Goal: Transaction & Acquisition: Purchase product/service

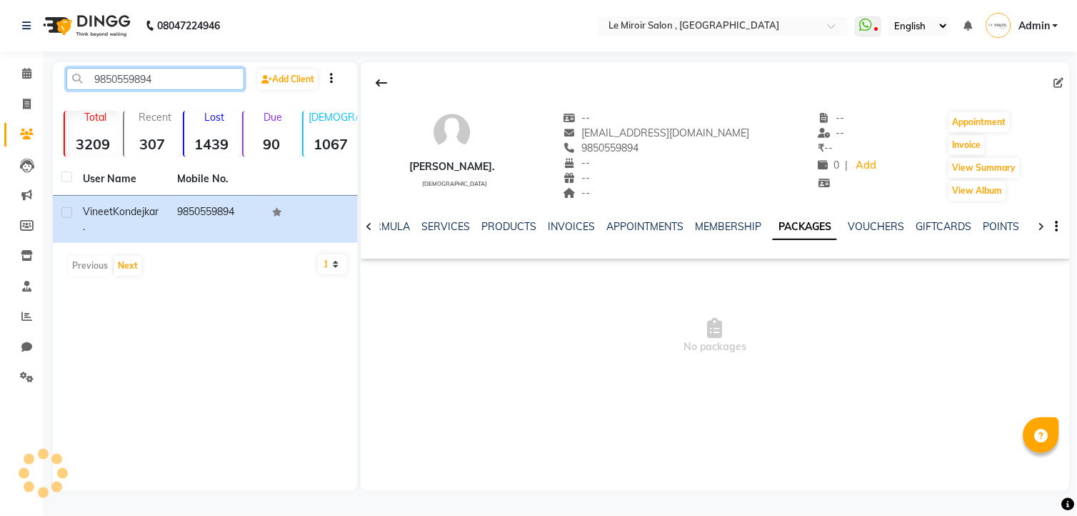
click at [107, 73] on input "9850559894" at bounding box center [155, 79] width 178 height 22
paste input "2316705"
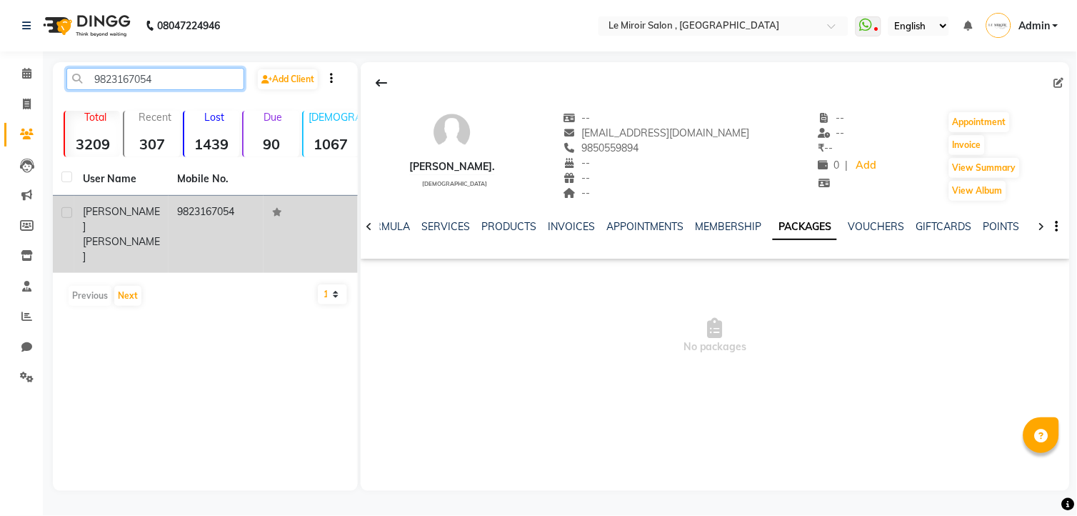
type input "9823167054"
click at [146, 210] on div "[PERSON_NAME]" at bounding box center [121, 234] width 77 height 60
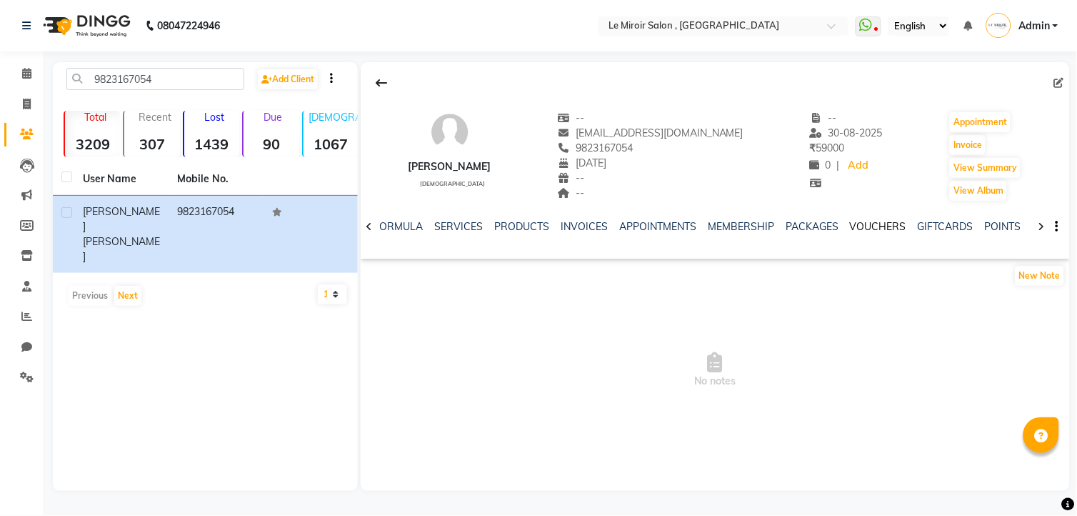
click at [866, 229] on link "VOUCHERS" at bounding box center [878, 226] width 56 height 13
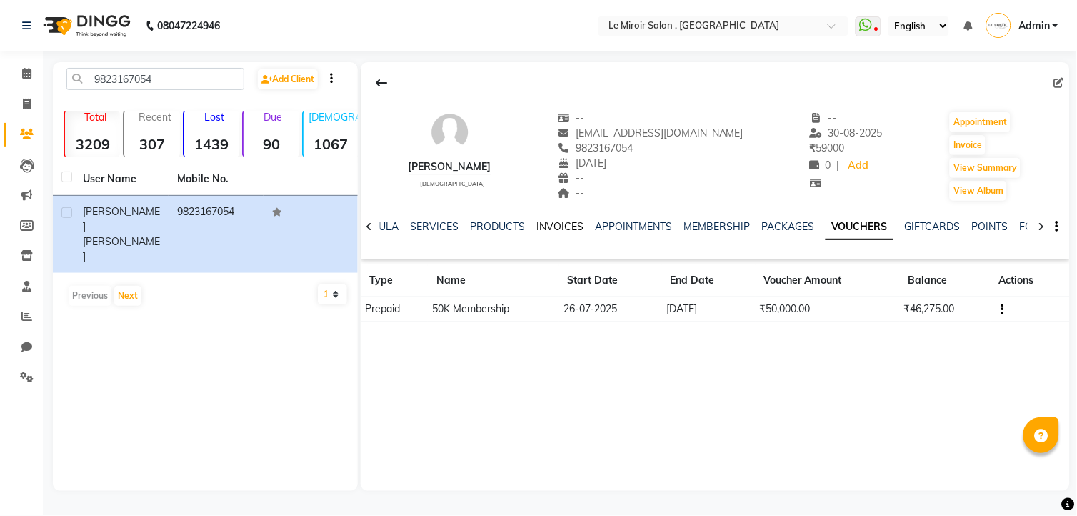
click at [548, 230] on link "INVOICES" at bounding box center [559, 226] width 47 height 13
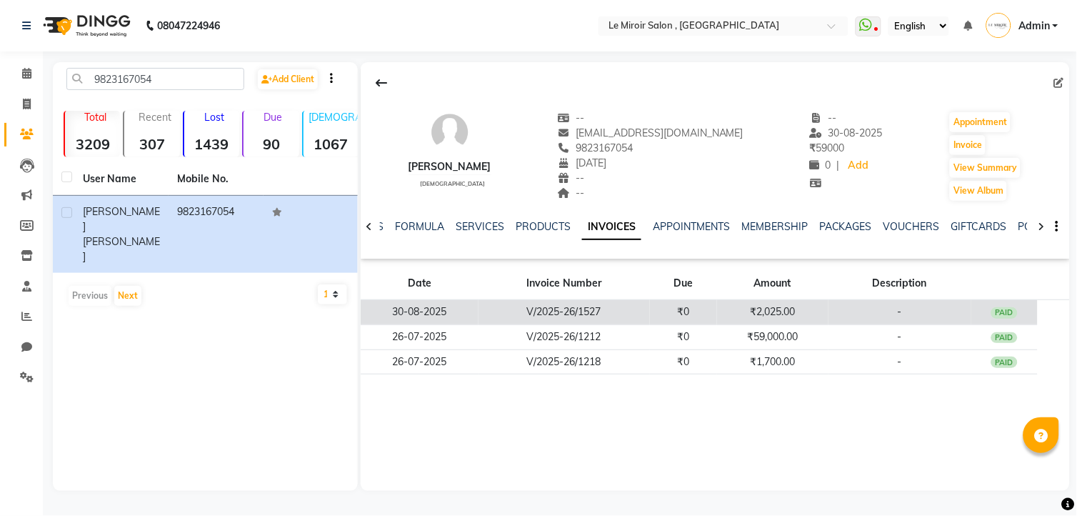
click at [776, 309] on td "₹2,025.00" at bounding box center [772, 312] width 111 height 25
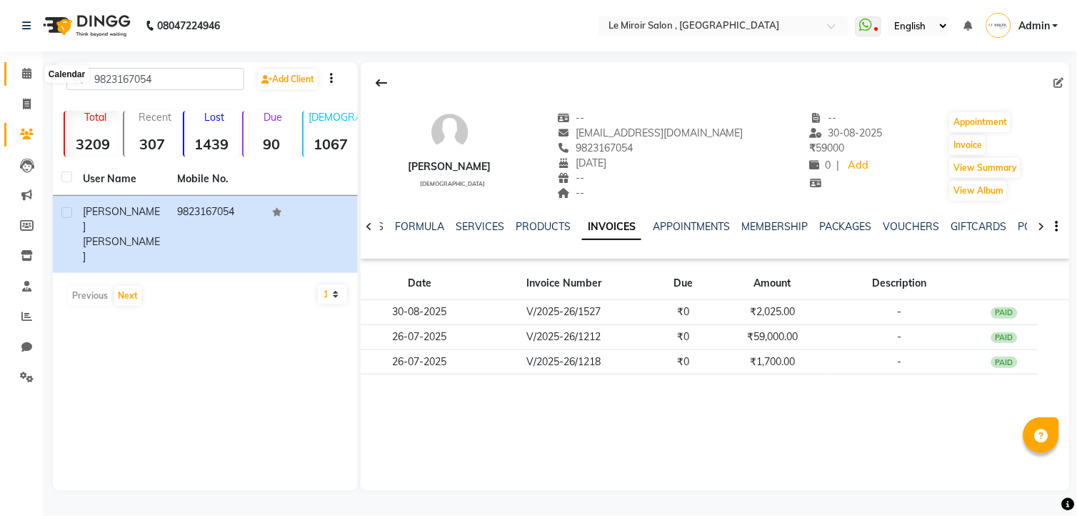
click at [24, 67] on span at bounding box center [26, 74] width 25 height 16
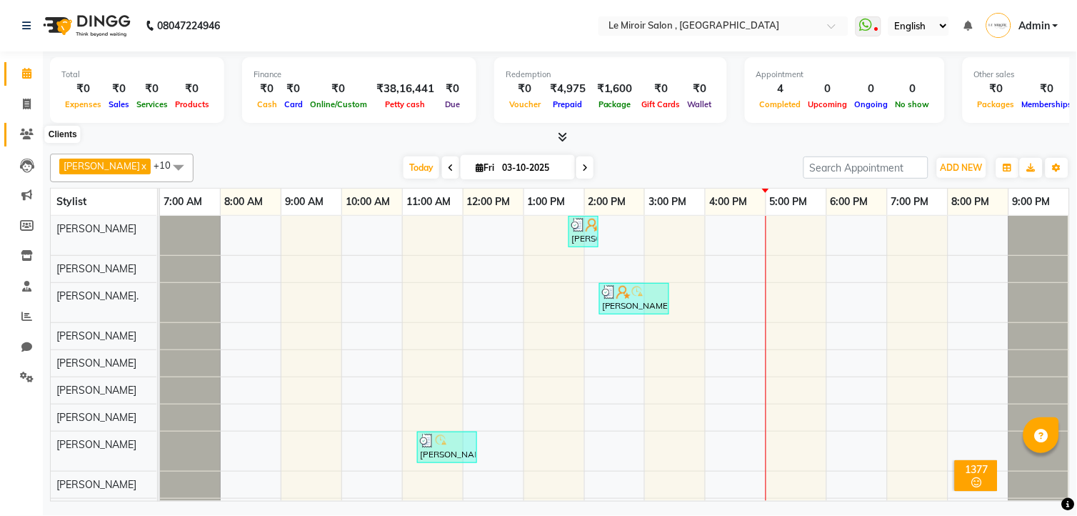
click at [24, 134] on icon at bounding box center [27, 134] width 14 height 11
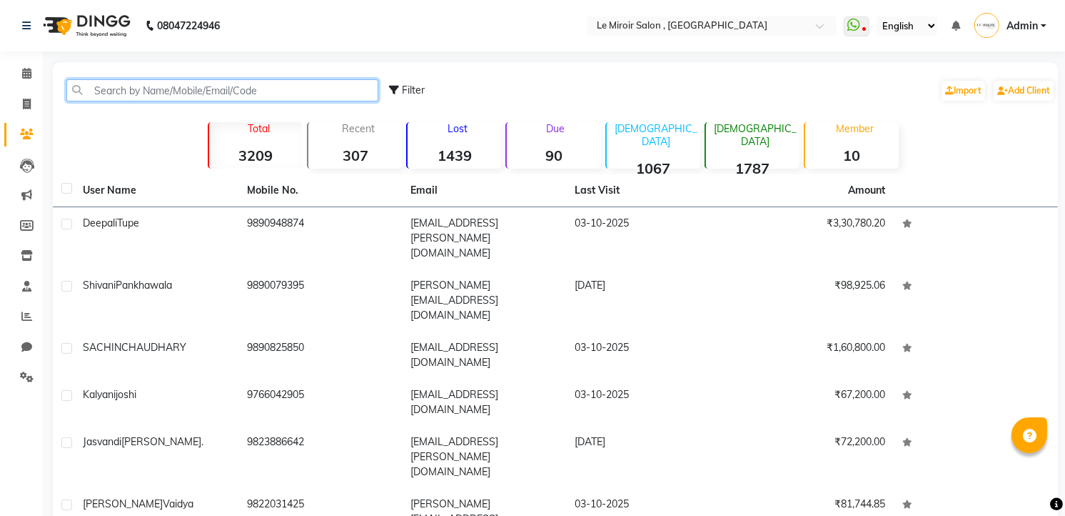
click at [112, 86] on input "text" at bounding box center [222, 90] width 312 height 22
paste input "8308828469"
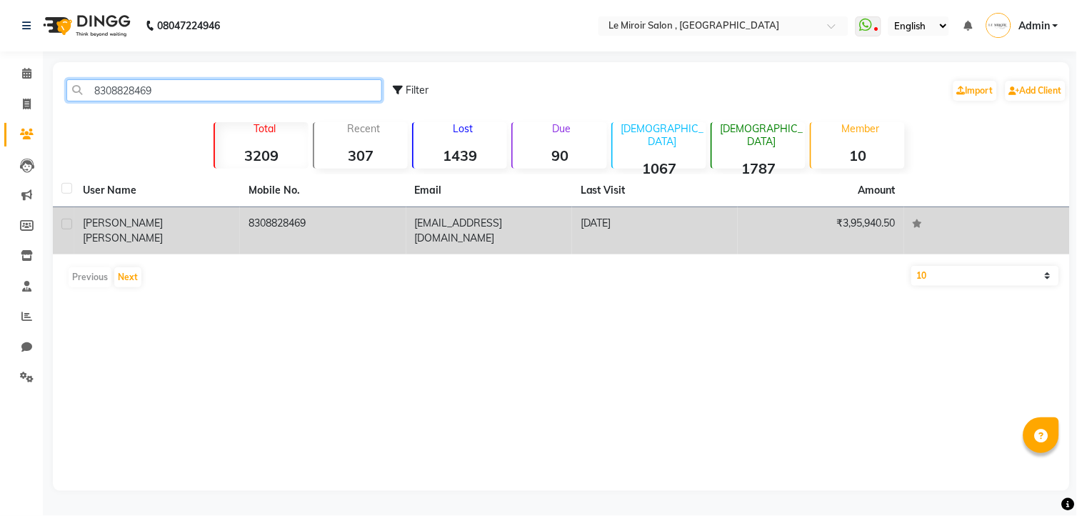
type input "8308828469"
click at [149, 231] on span "[PERSON_NAME]" at bounding box center [123, 237] width 80 height 13
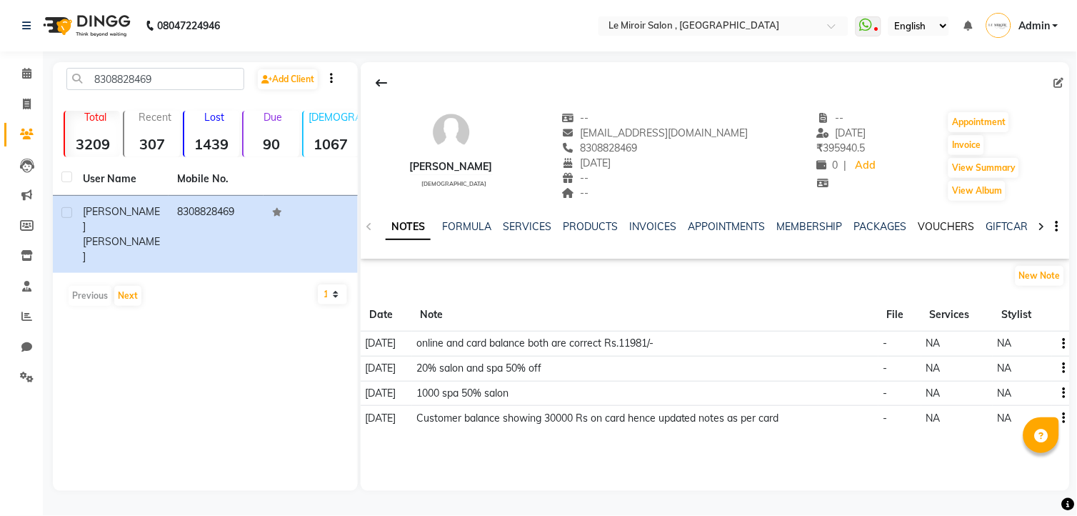
click at [939, 220] on link "VOUCHERS" at bounding box center [946, 226] width 56 height 13
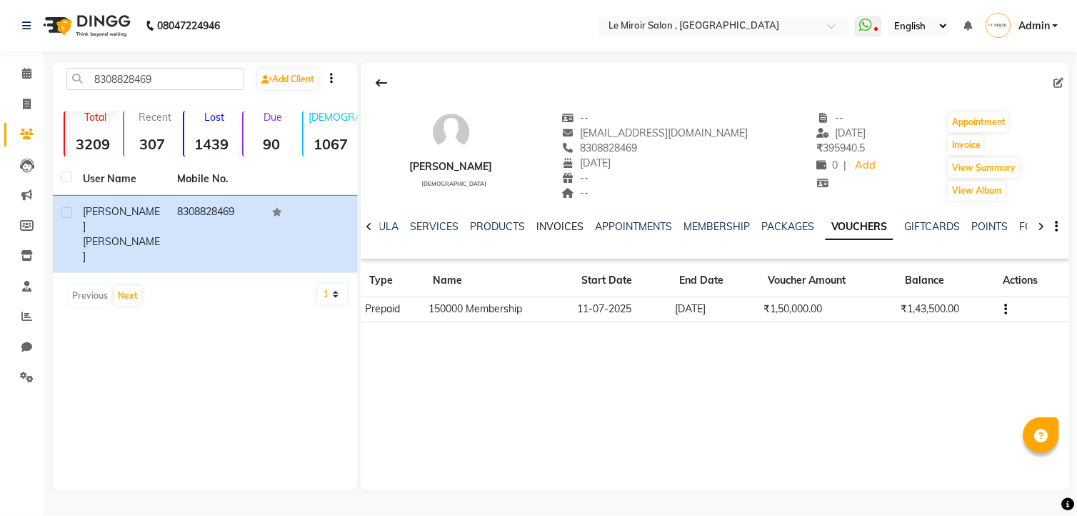
click at [556, 229] on link "INVOICES" at bounding box center [559, 226] width 47 height 13
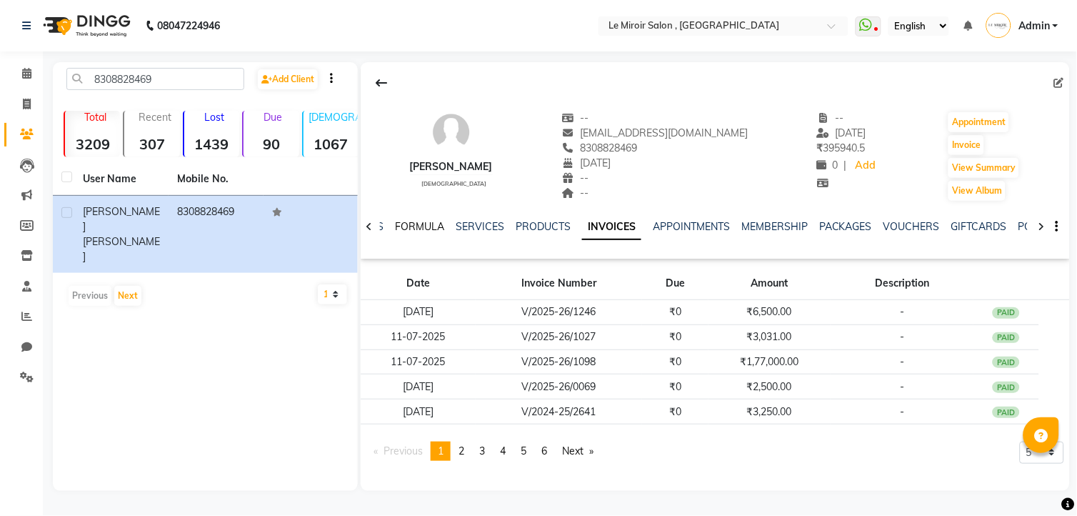
click at [420, 229] on link "FORMULA" at bounding box center [419, 226] width 49 height 13
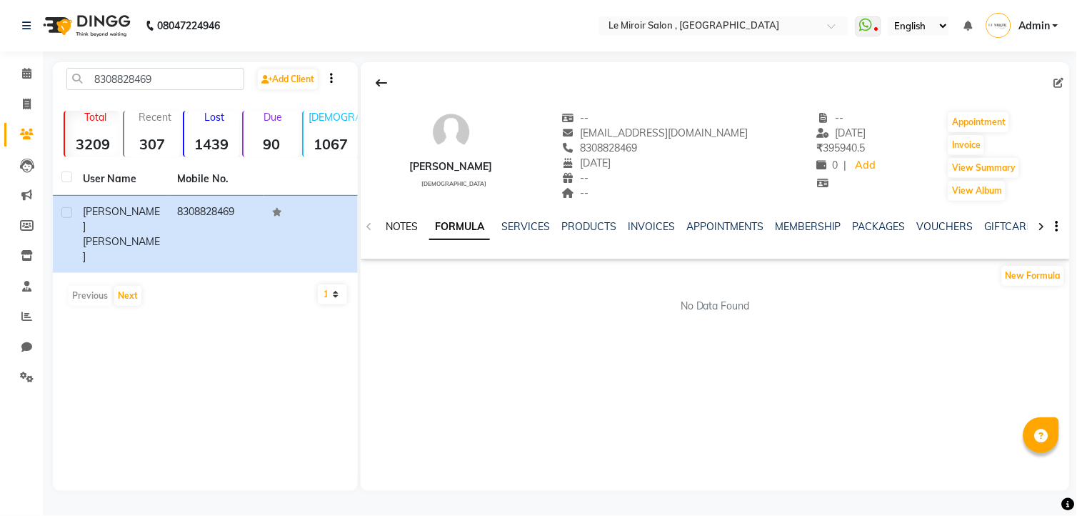
click at [404, 226] on link "NOTES" at bounding box center [402, 226] width 32 height 13
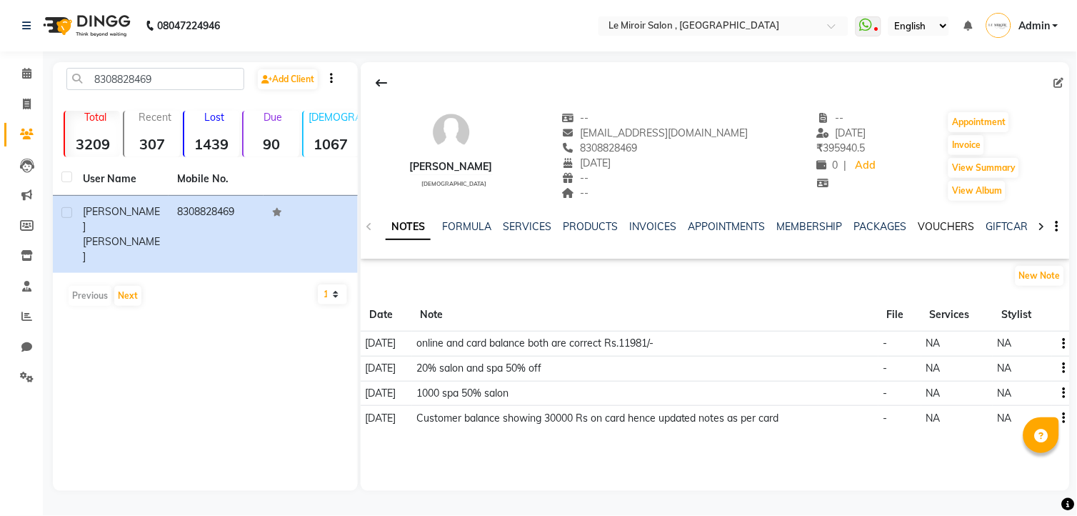
click at [929, 221] on link "VOUCHERS" at bounding box center [946, 226] width 56 height 13
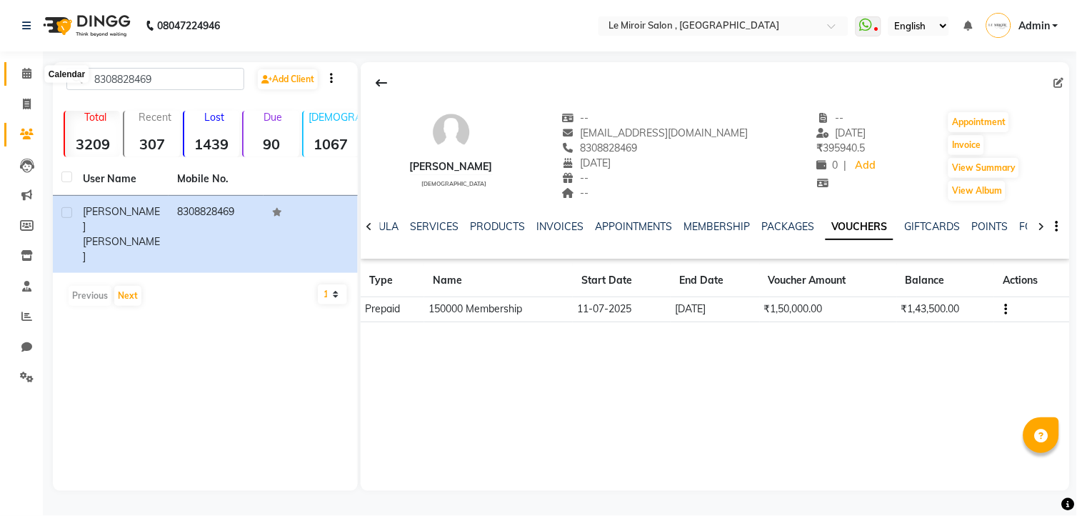
click at [22, 75] on icon at bounding box center [26, 73] width 9 height 11
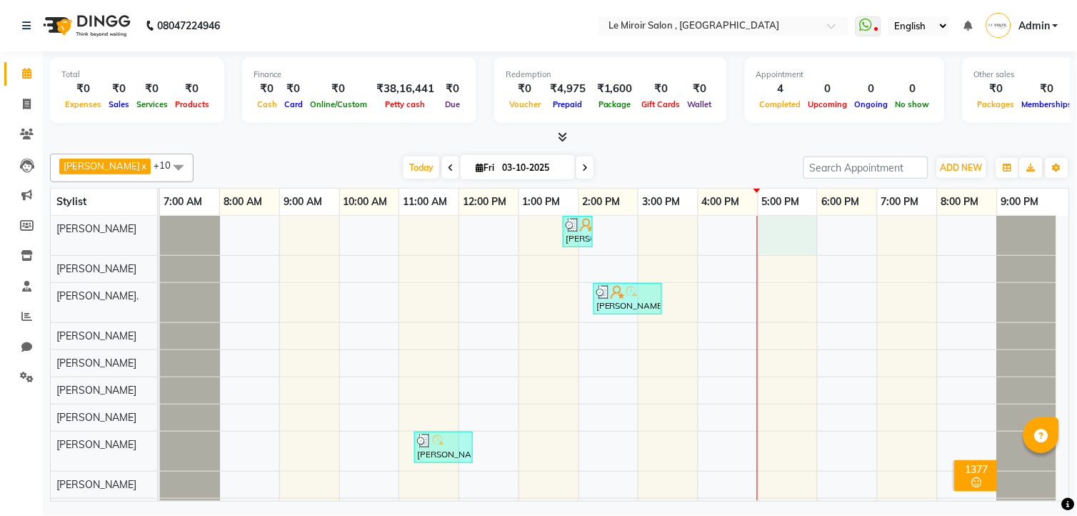
click at [773, 234] on div "[PERSON_NAME], TK01, 01:45 PM-02:15 PM, INNOA Touch up(2 inches) [PERSON_NAME],…" at bounding box center [614, 384] width 909 height 336
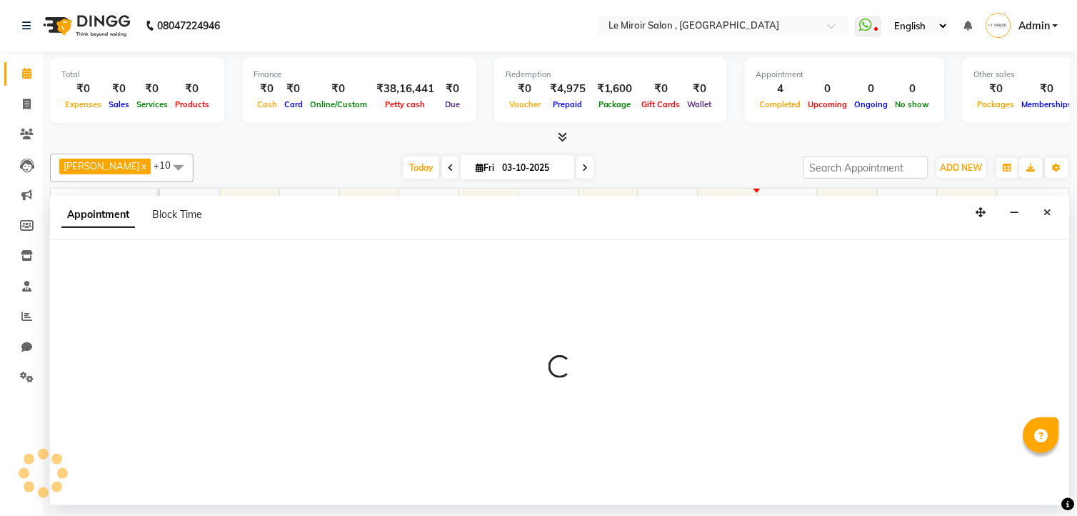
select select "24215"
select select "1020"
select select "tentative"
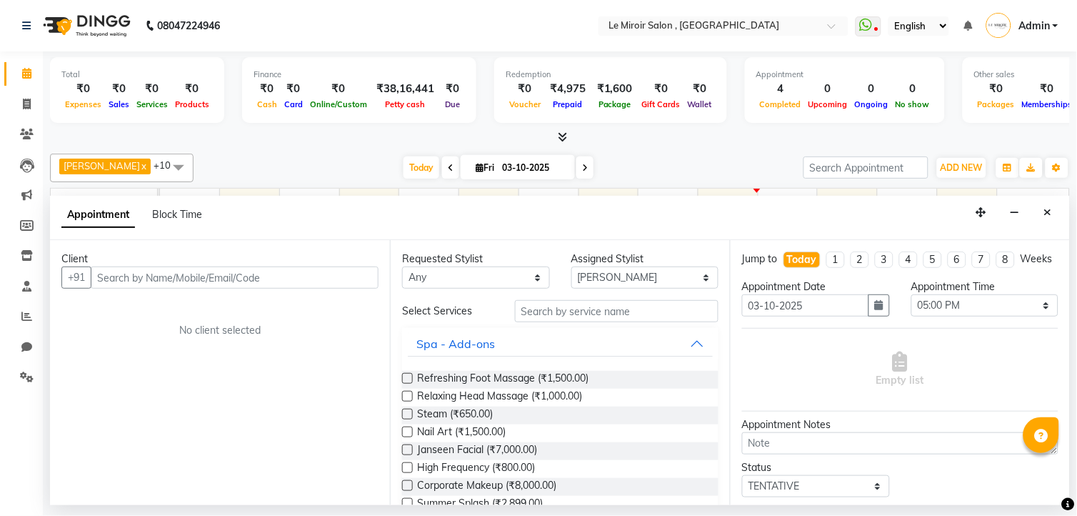
click at [159, 280] on input "text" at bounding box center [235, 277] width 288 height 22
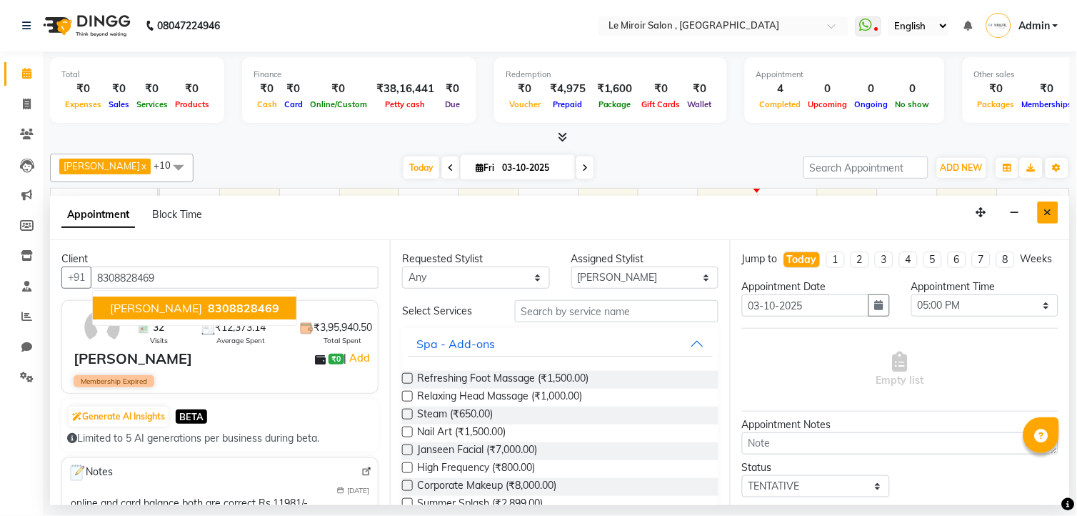
type input "8308828469"
click at [1047, 205] on button "Close" at bounding box center [1048, 212] width 21 height 22
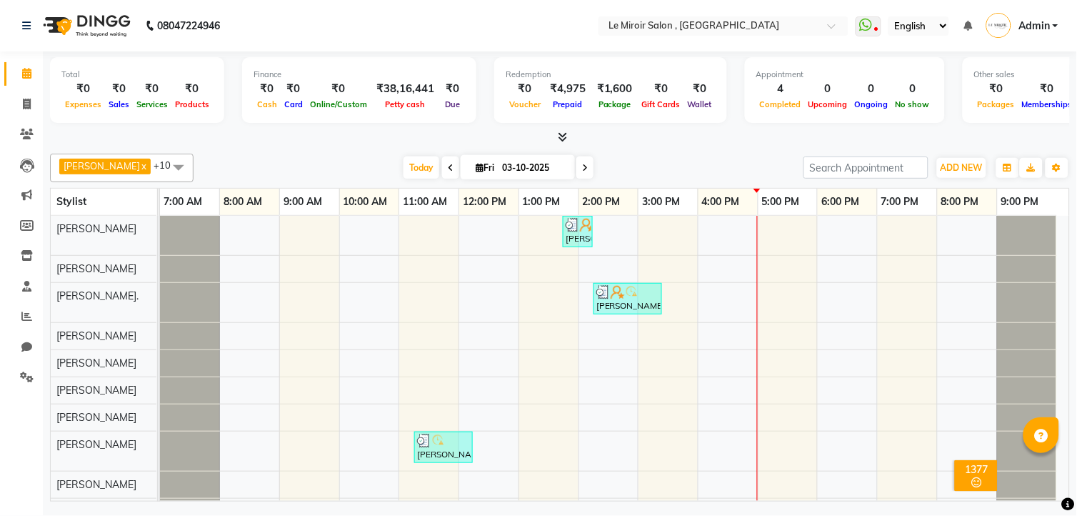
click at [765, 291] on div "[PERSON_NAME], TK01, 01:45 PM-02:15 PM, INNOA Touch up(2 inches) [PERSON_NAME],…" at bounding box center [614, 384] width 909 height 336
select select "67539"
select select "tentative"
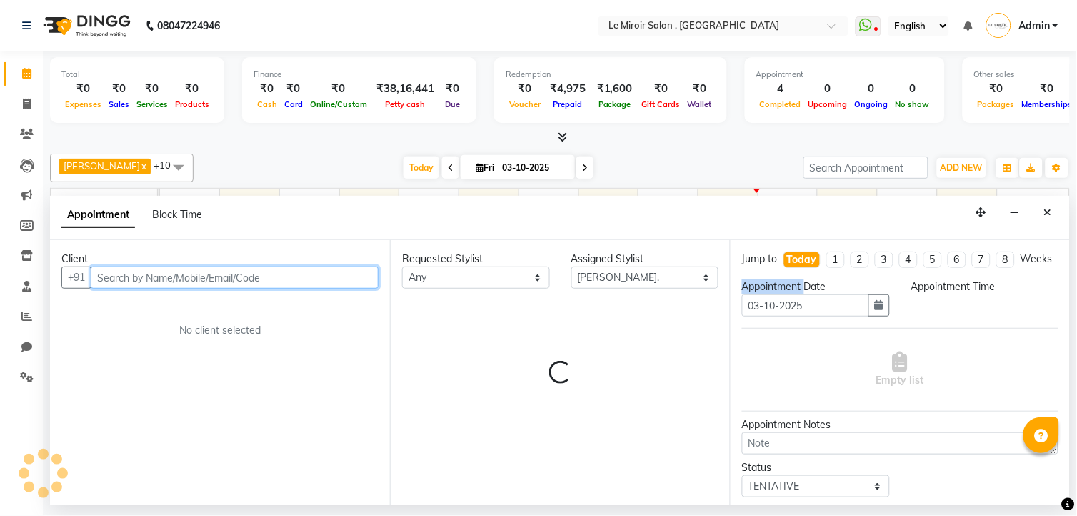
click at [765, 291] on div "Appointment Date" at bounding box center [816, 286] width 148 height 15
select select "1020"
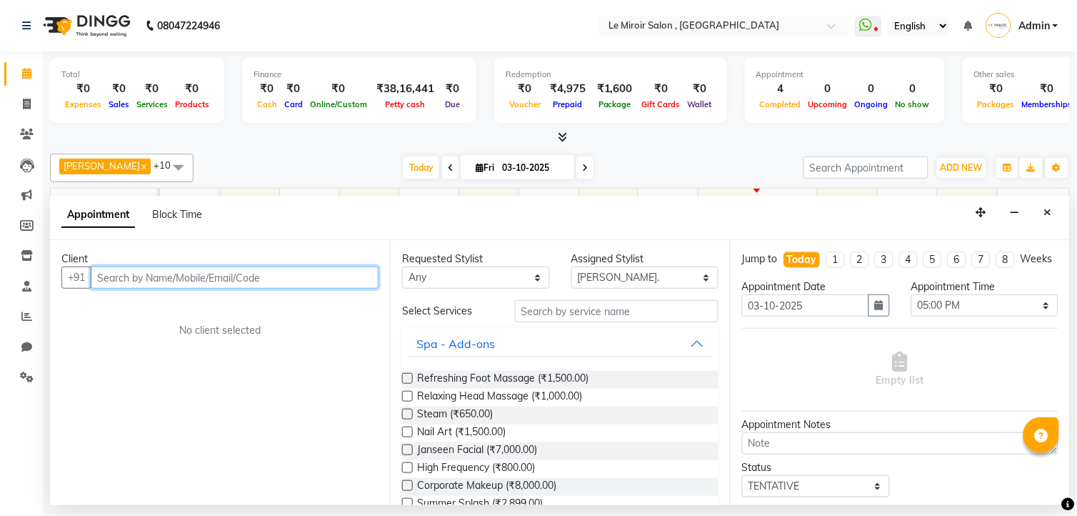
click at [189, 274] on input "text" at bounding box center [235, 277] width 288 height 22
paste input "8308828469"
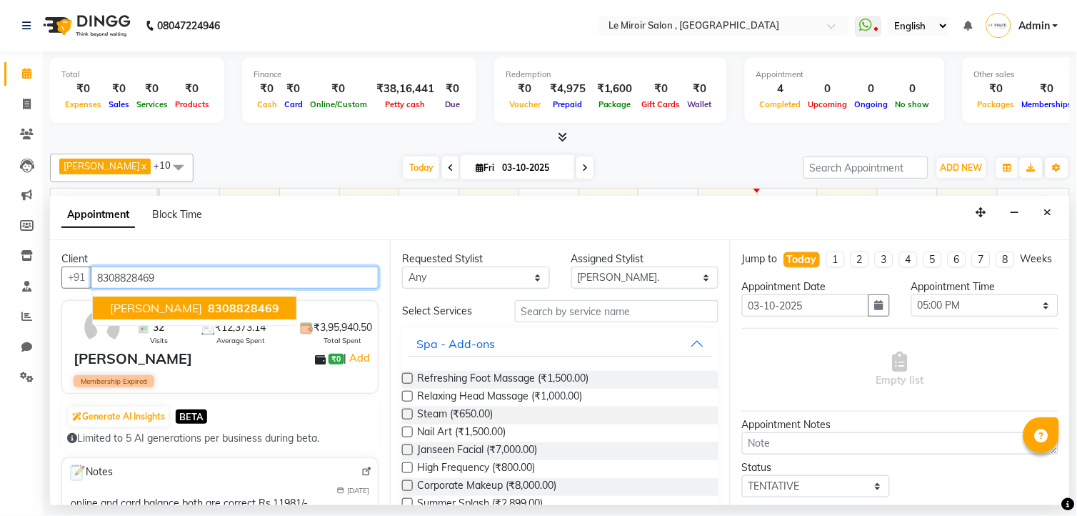
click at [202, 309] on span "[PERSON_NAME]" at bounding box center [156, 308] width 92 height 14
type input "8308828469"
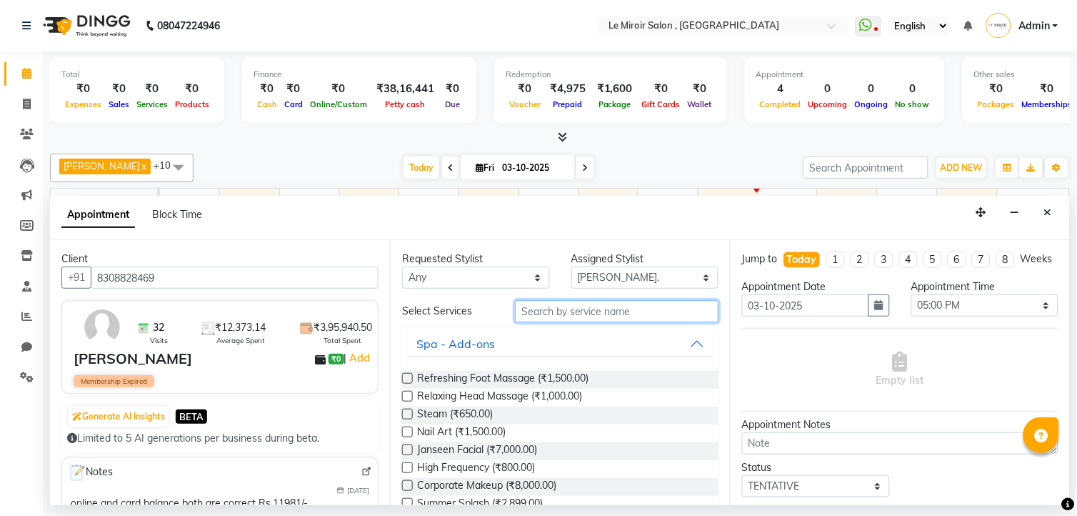
click at [562, 308] on input "text" at bounding box center [617, 311] width 204 height 22
click at [1045, 216] on icon "Close" at bounding box center [1048, 212] width 8 height 10
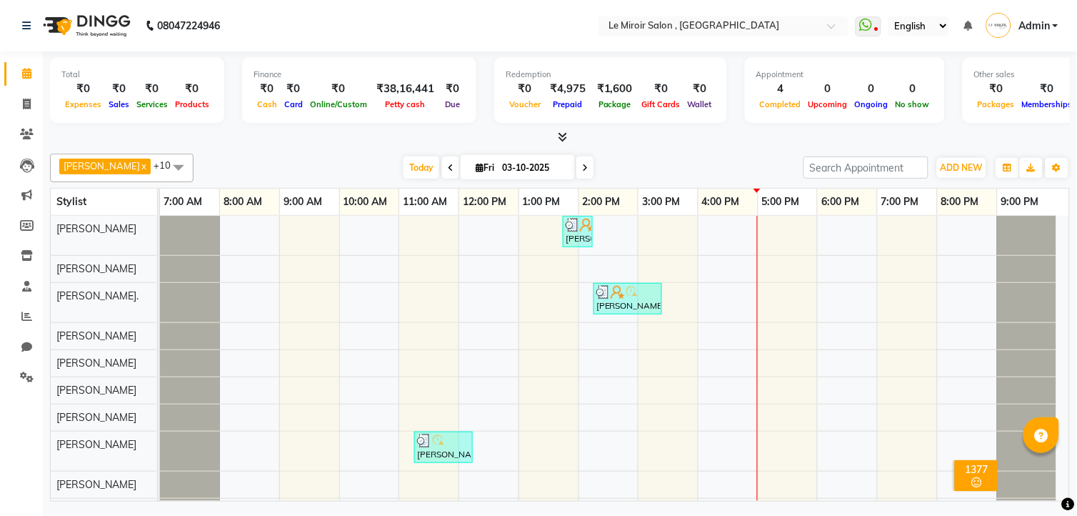
click at [766, 293] on div "[PERSON_NAME], TK01, 01:45 PM-02:15 PM, INNOA Touch up(2 inches) [PERSON_NAME],…" at bounding box center [614, 384] width 909 height 336
select select "67539"
select select "1020"
select select "tentative"
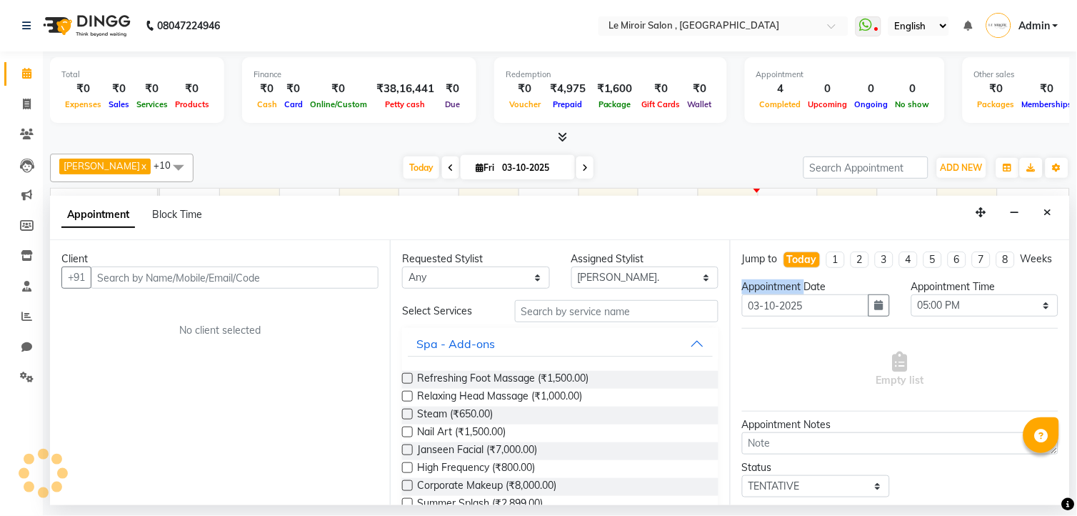
click at [766, 293] on div "Appointment Date" at bounding box center [816, 286] width 148 height 15
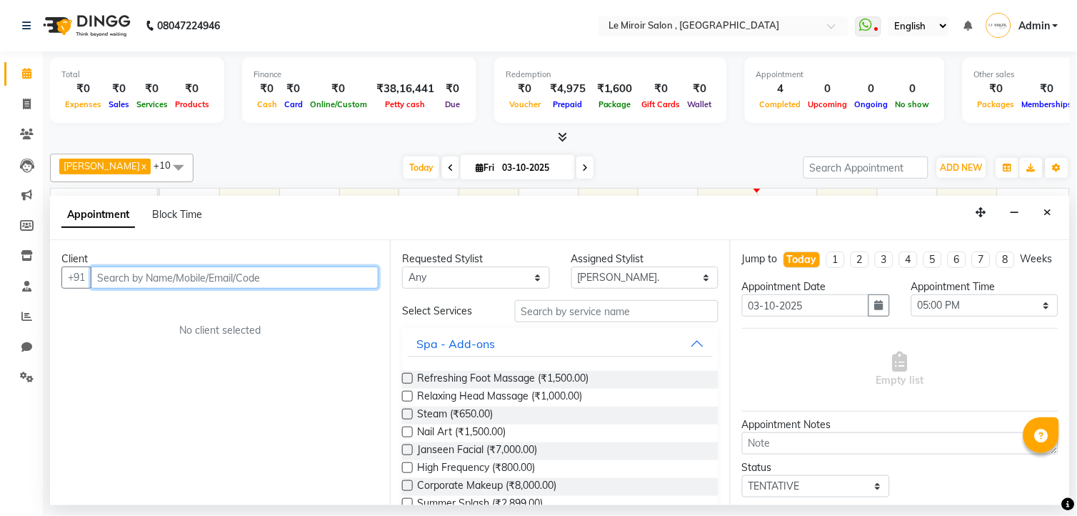
click at [164, 276] on input "text" at bounding box center [235, 277] width 288 height 22
paste input "8308828469"
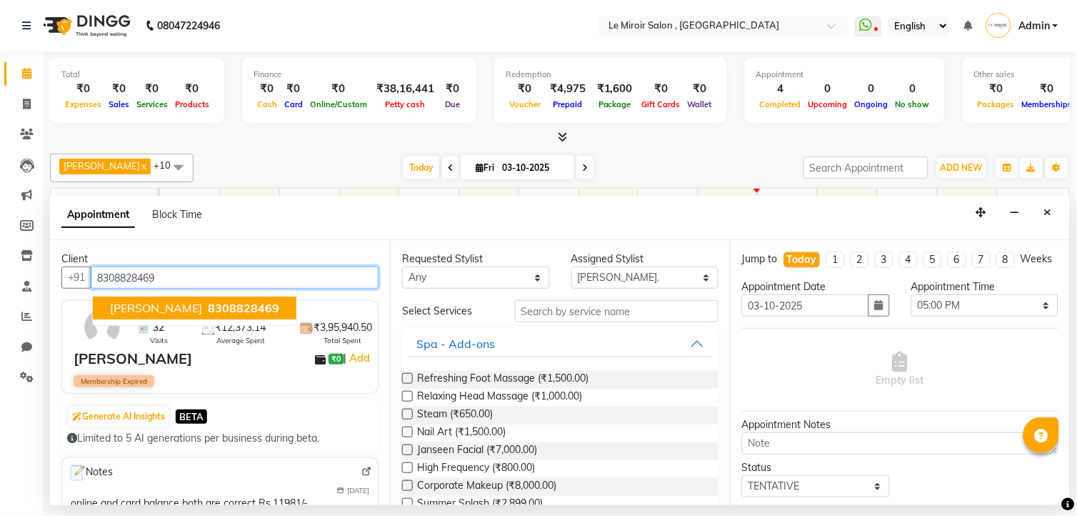
click at [176, 309] on span "[PERSON_NAME]" at bounding box center [156, 308] width 92 height 14
type input "8308828469"
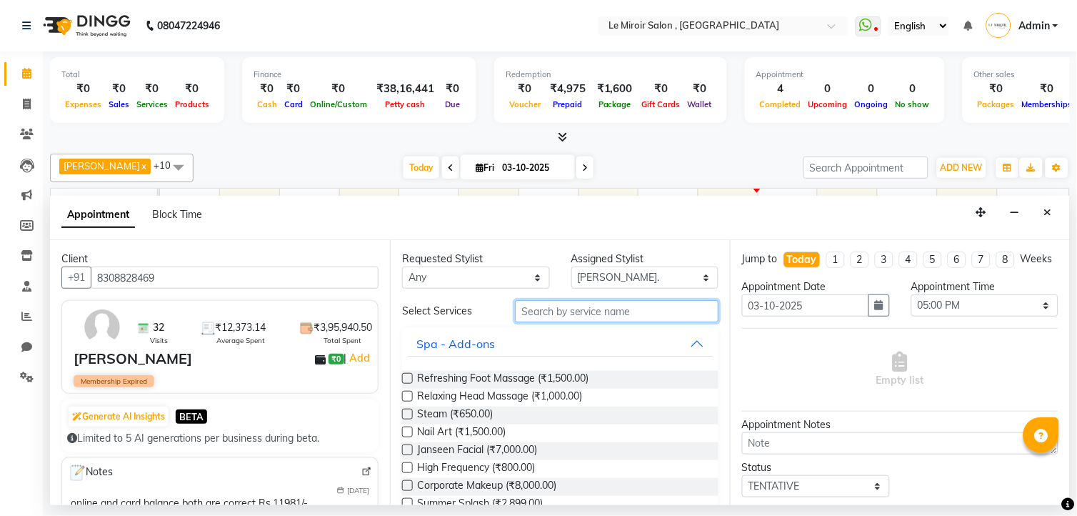
click at [566, 314] on input "text" at bounding box center [617, 311] width 204 height 22
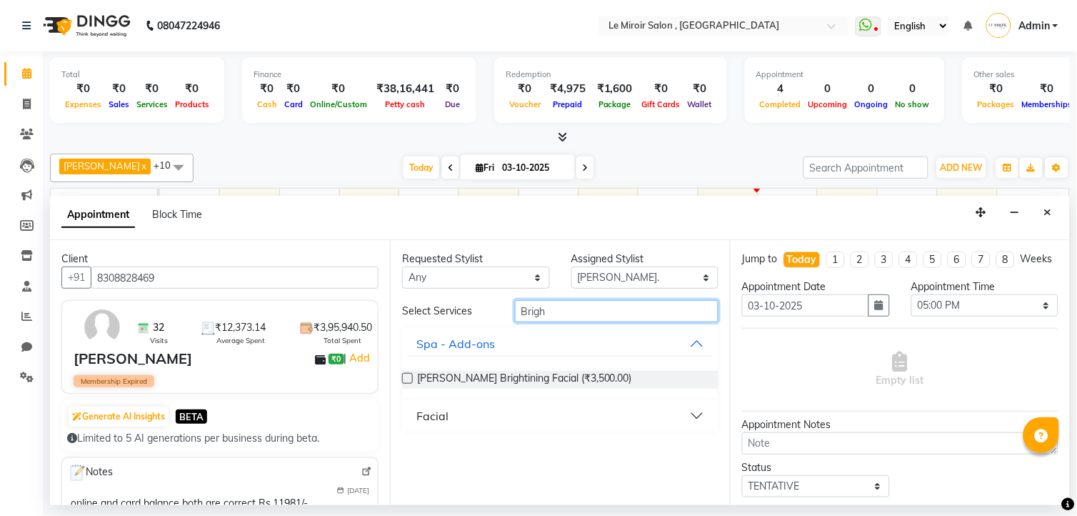
type input "Brigh"
click at [401, 373] on div "Requested Stylist Any [PERSON_NAME] [PERSON_NAME] [PERSON_NAME] Jaan Khan [PERS…" at bounding box center [560, 372] width 340 height 265
click at [404, 381] on label at bounding box center [407, 378] width 11 height 11
click at [404, 381] on input "checkbox" at bounding box center [406, 379] width 9 height 9
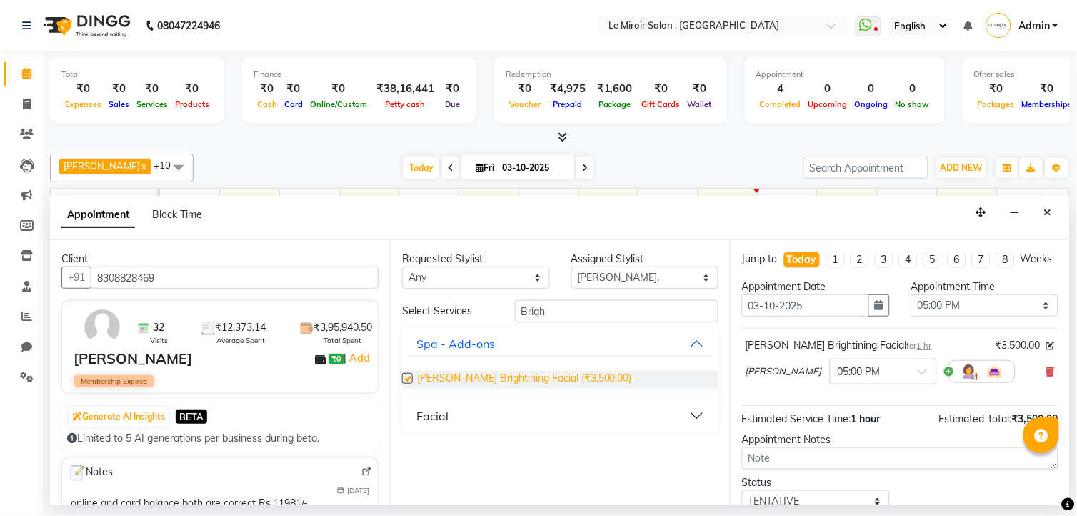
checkbox input "false"
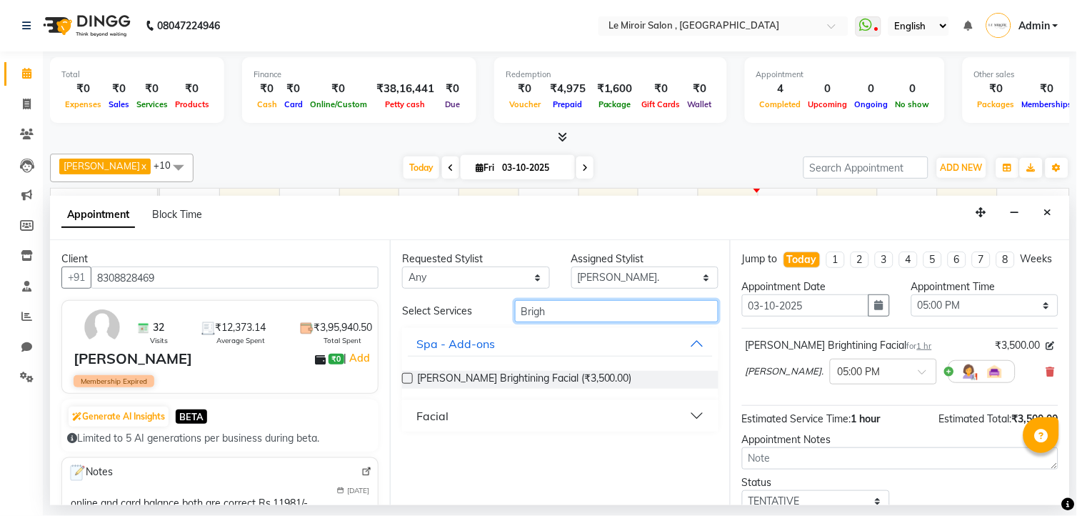
click at [597, 305] on input "Brigh" at bounding box center [617, 311] width 204 height 22
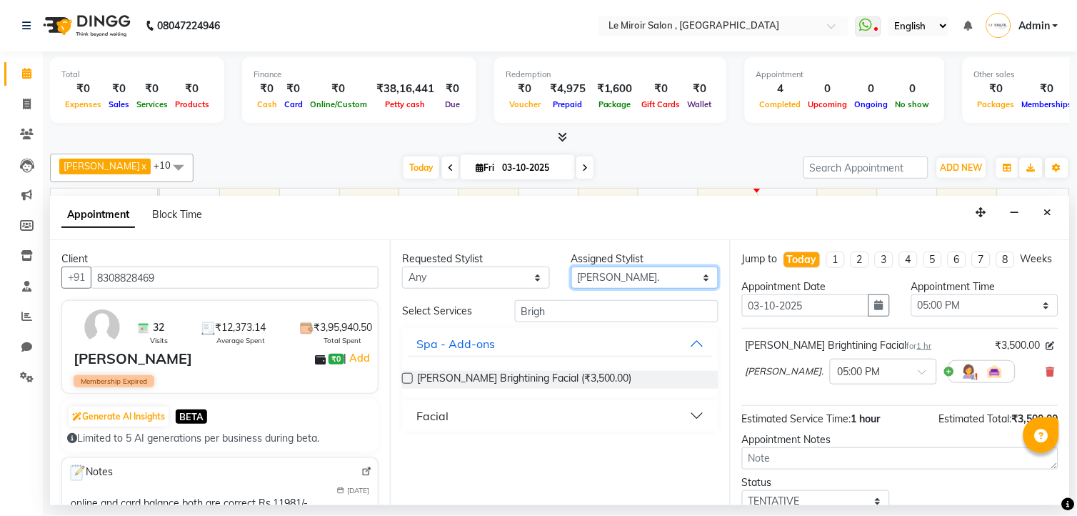
click at [621, 279] on select "Select [PERSON_NAME] [PERSON_NAME] [PERSON_NAME] [PERSON_NAME] [PERSON_NAME]. […" at bounding box center [645, 277] width 148 height 22
select select "23205"
click at [571, 266] on select "Select [PERSON_NAME] [PERSON_NAME] [PERSON_NAME] [PERSON_NAME] [PERSON_NAME]. […" at bounding box center [645, 277] width 148 height 22
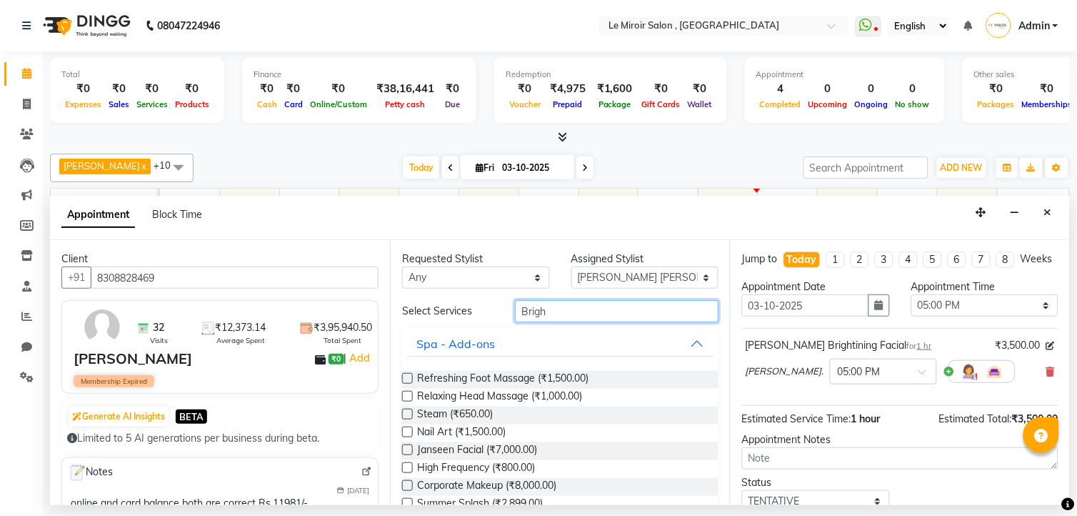
click at [577, 312] on input "Brigh" at bounding box center [617, 311] width 204 height 22
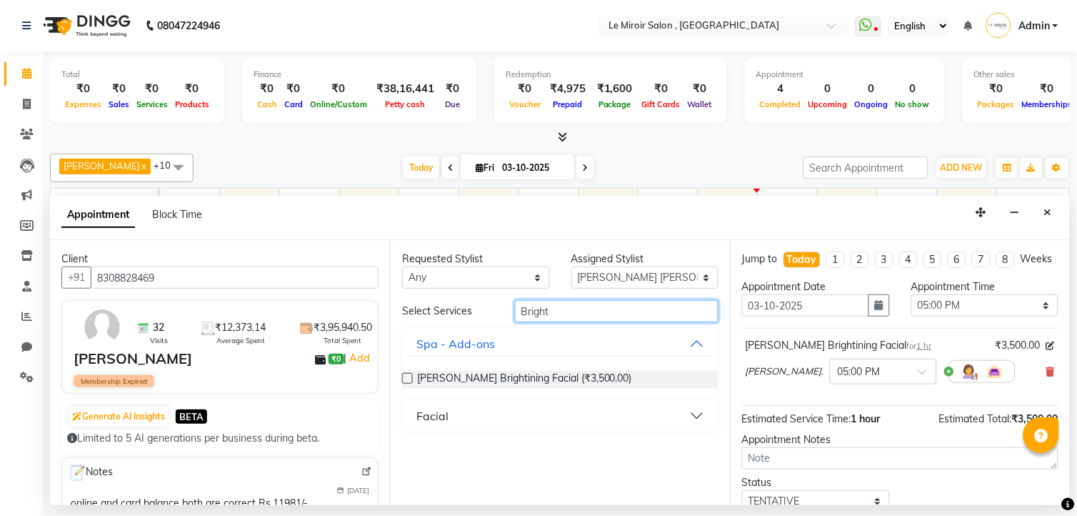
type input "Bright"
click at [408, 378] on label at bounding box center [407, 378] width 11 height 11
click at [408, 378] on input "checkbox" at bounding box center [406, 379] width 9 height 9
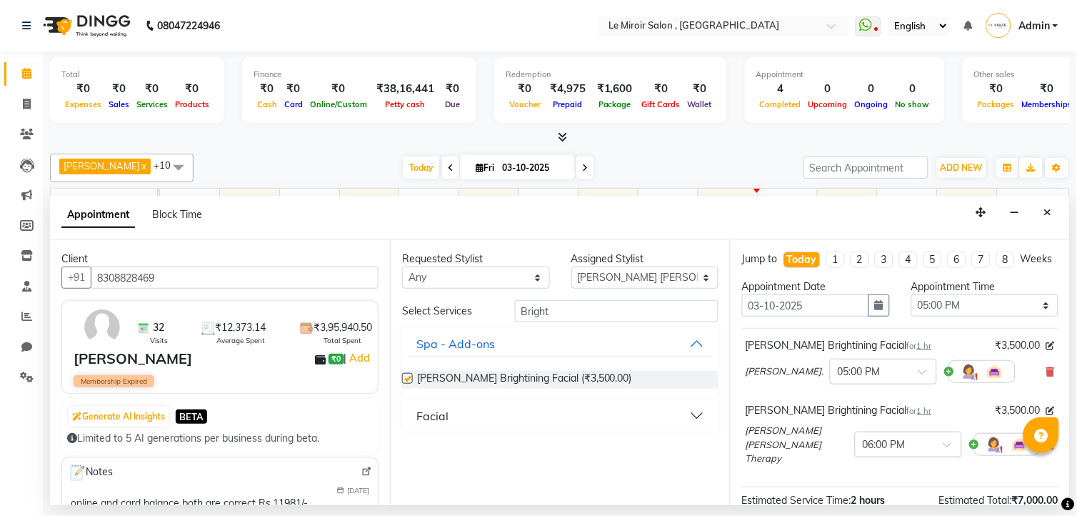
checkbox input "false"
click at [908, 451] on input "text" at bounding box center [894, 443] width 63 height 15
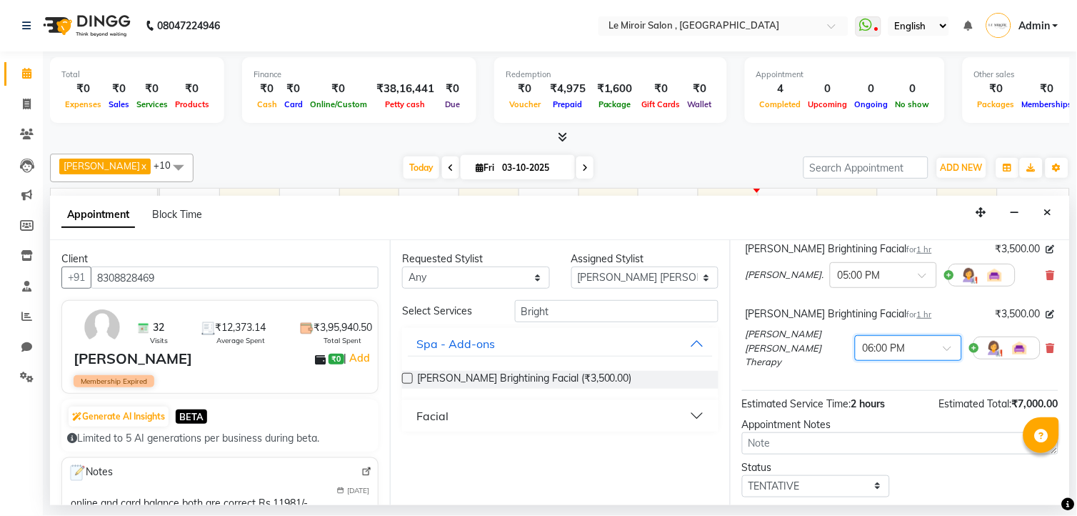
scroll to position [112, 0]
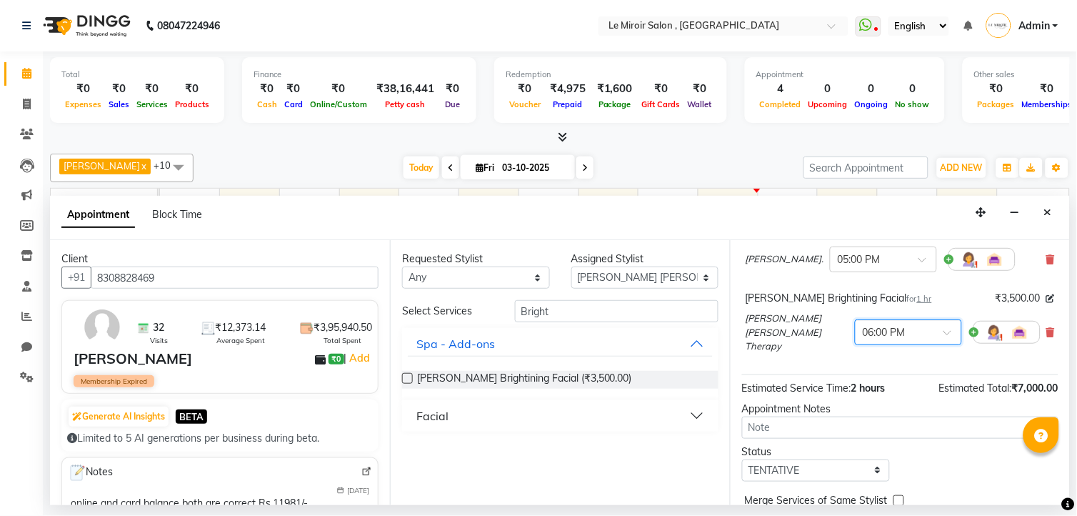
click at [903, 338] on input "text" at bounding box center [894, 330] width 63 height 15
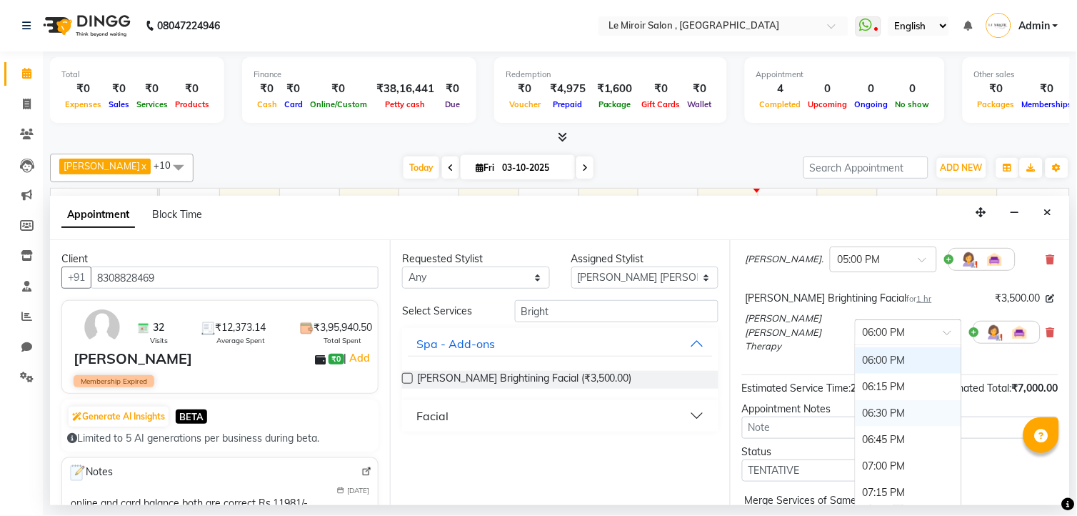
scroll to position [905, 0]
click at [872, 410] on div "05:00 PM" at bounding box center [909, 404] width 106 height 26
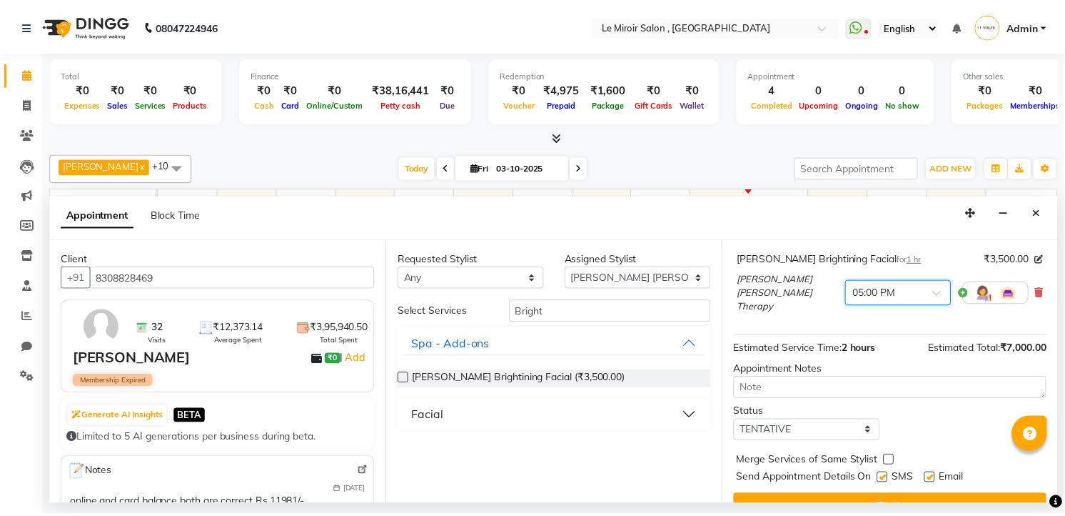
scroll to position [195, 0]
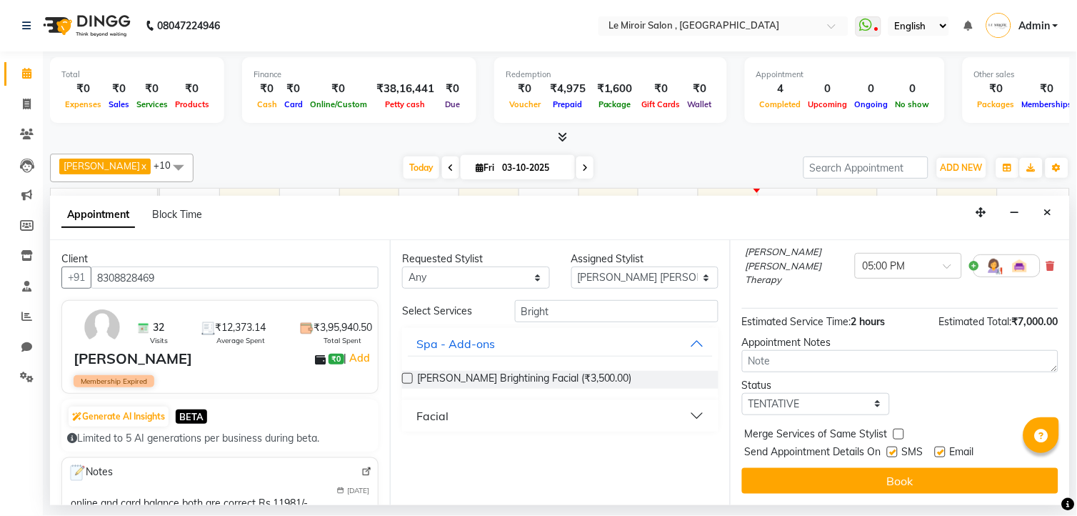
click at [941, 450] on label at bounding box center [940, 451] width 11 height 11
click at [941, 450] on input "checkbox" at bounding box center [939, 452] width 9 height 9
checkbox input "false"
click at [898, 455] on label at bounding box center [892, 451] width 11 height 11
click at [896, 455] on input "checkbox" at bounding box center [891, 452] width 9 height 9
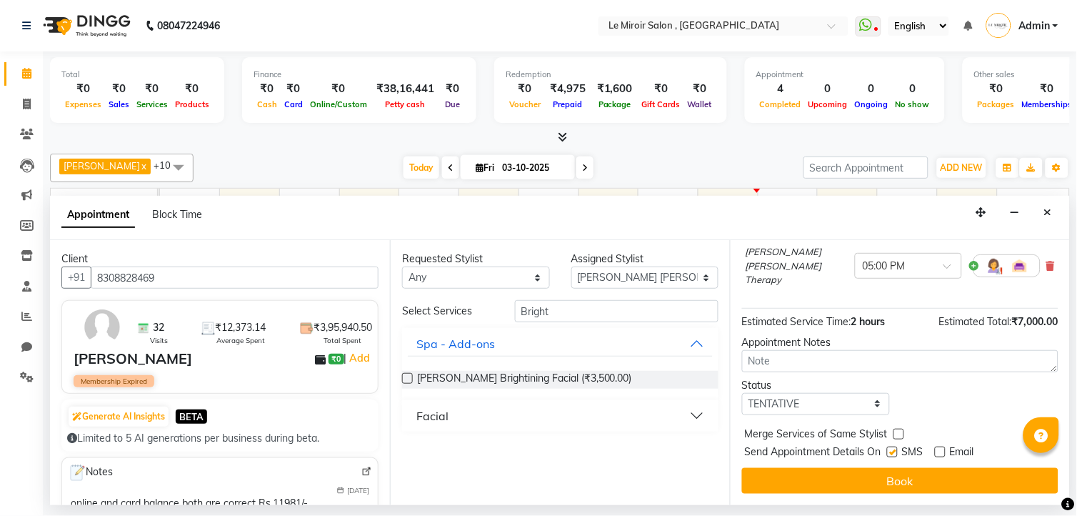
checkbox input "false"
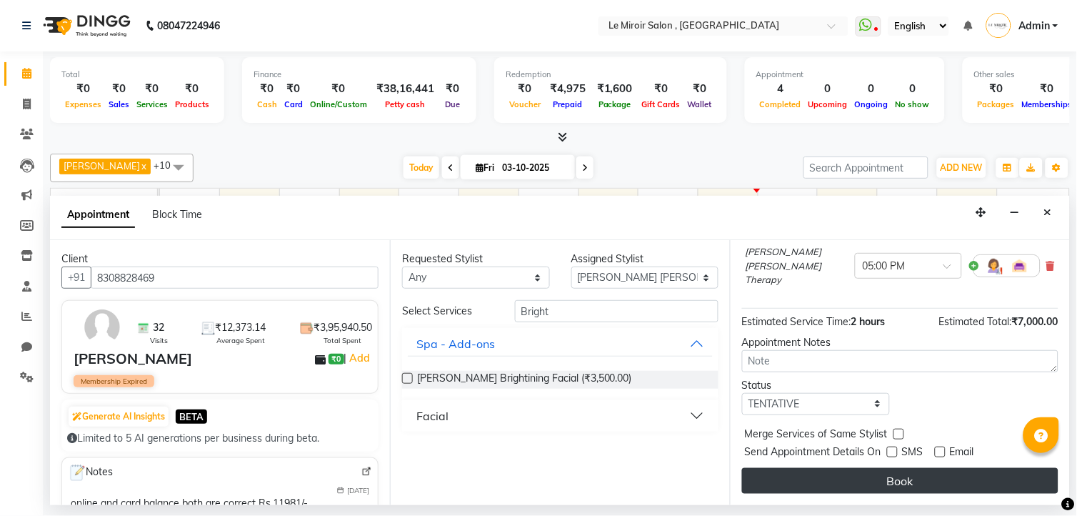
click at [896, 473] on button "Book" at bounding box center [900, 481] width 316 height 26
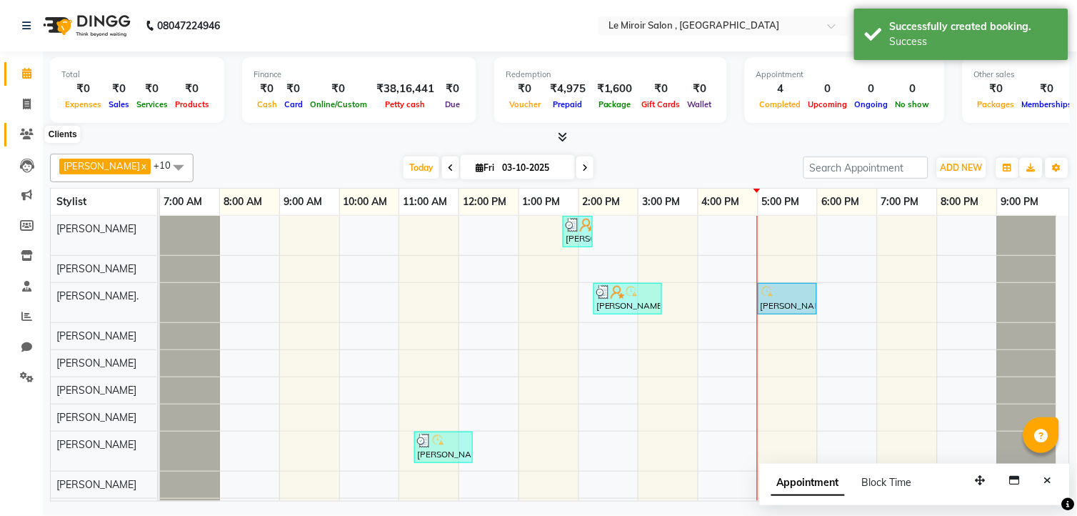
click at [31, 139] on icon at bounding box center [27, 134] width 14 height 11
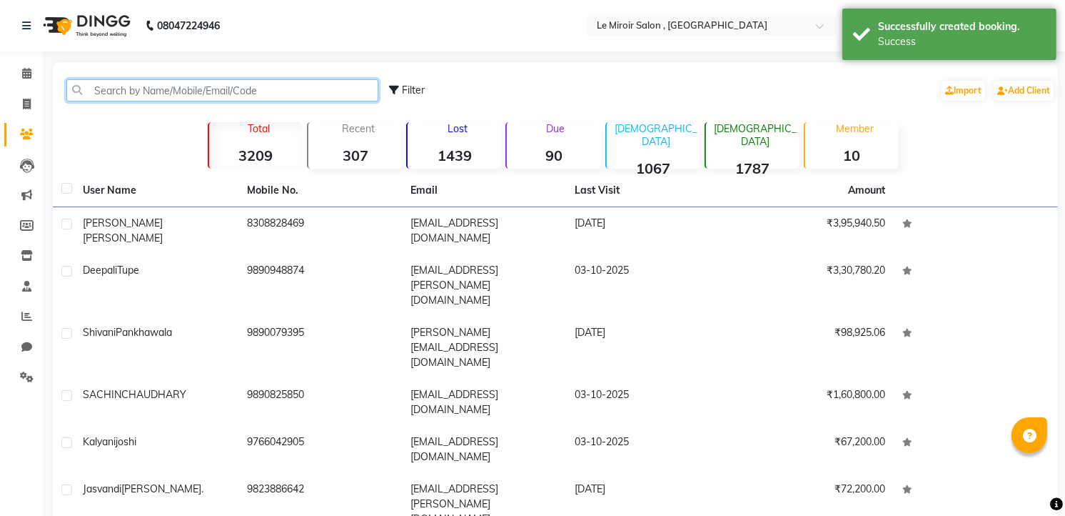
click at [146, 98] on input "text" at bounding box center [222, 90] width 312 height 22
paste input "9823167054"
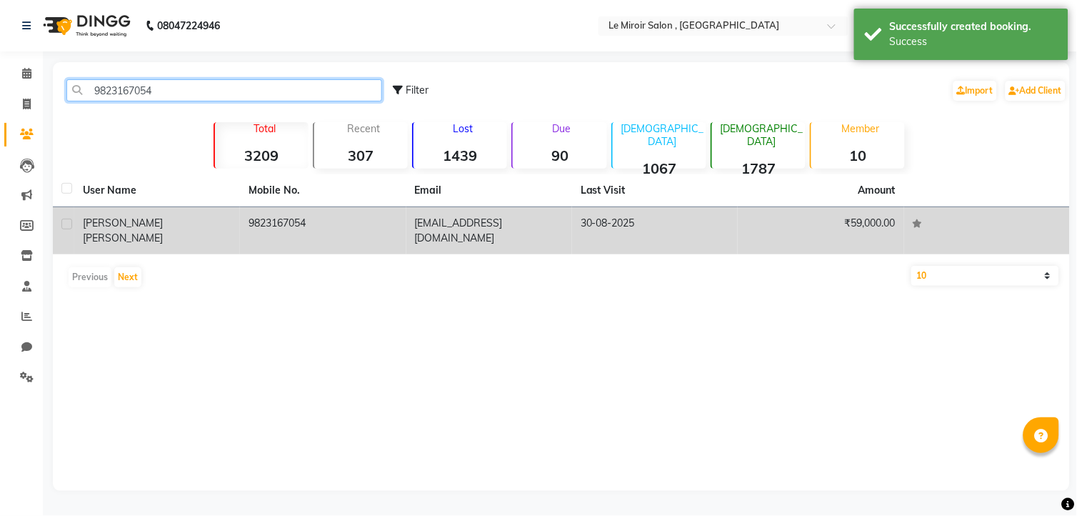
type input "9823167054"
click at [189, 222] on div "[PERSON_NAME]" at bounding box center [157, 231] width 149 height 30
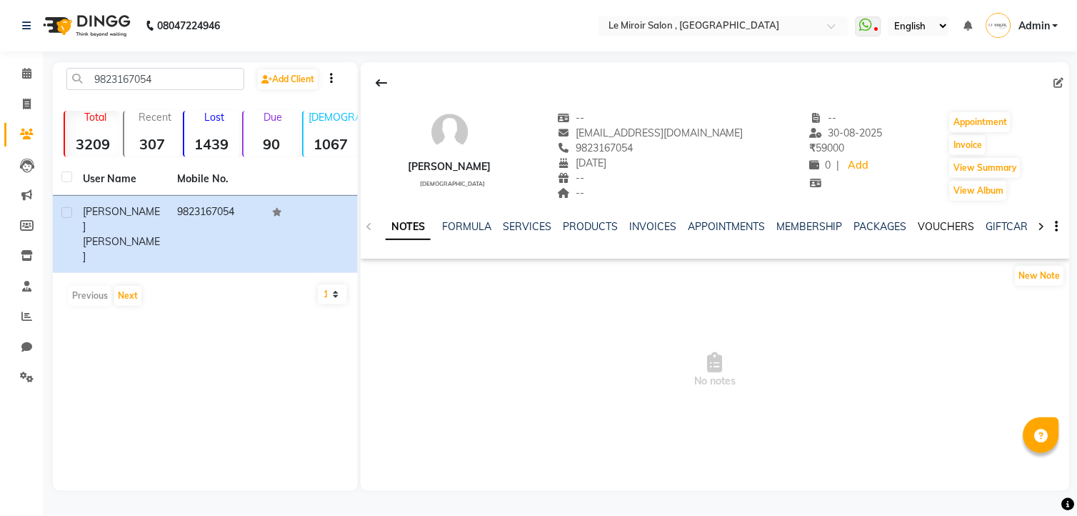
click at [921, 224] on link "VOUCHERS" at bounding box center [946, 226] width 56 height 13
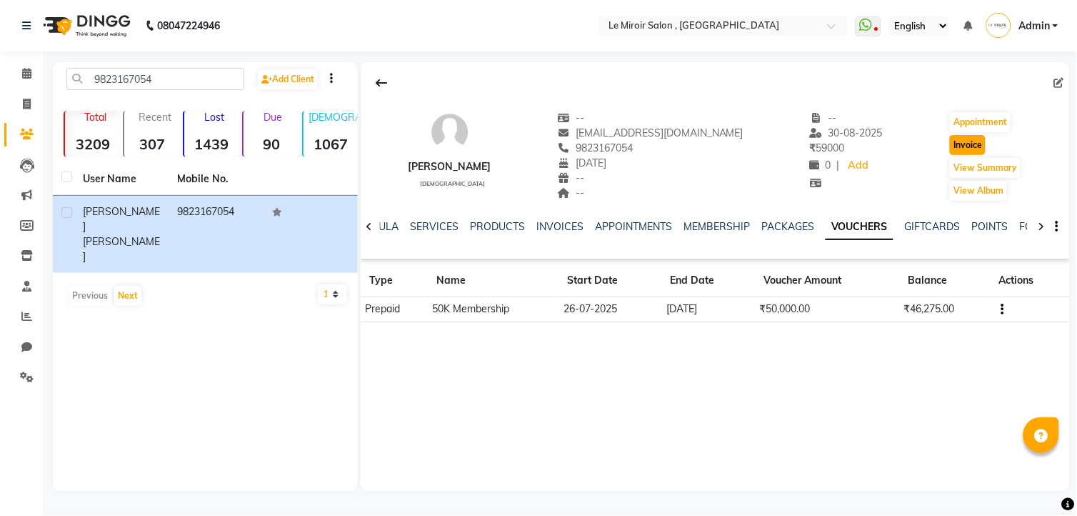
click at [970, 148] on button "Invoice" at bounding box center [968, 145] width 36 height 20
select select "53"
select select "service"
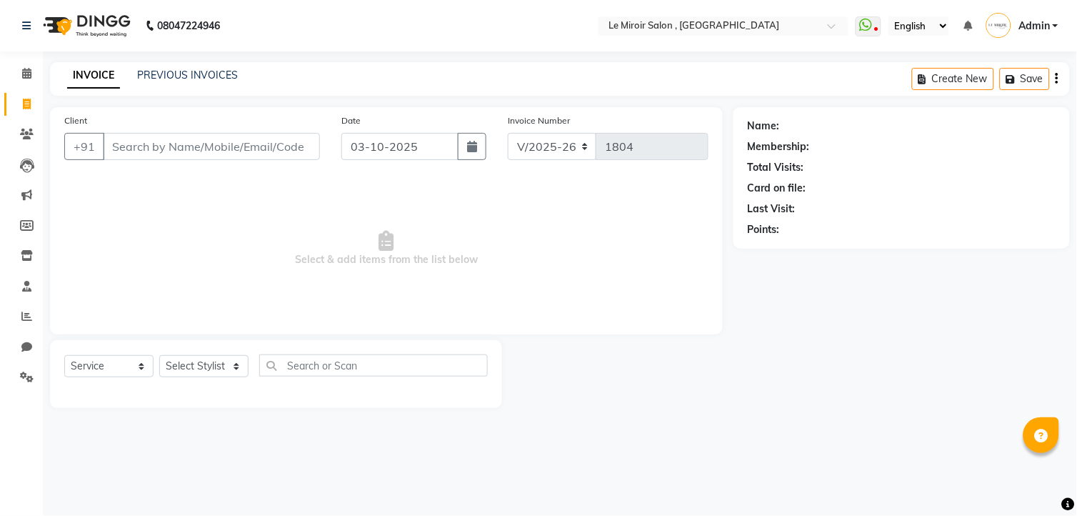
type input "9823167054"
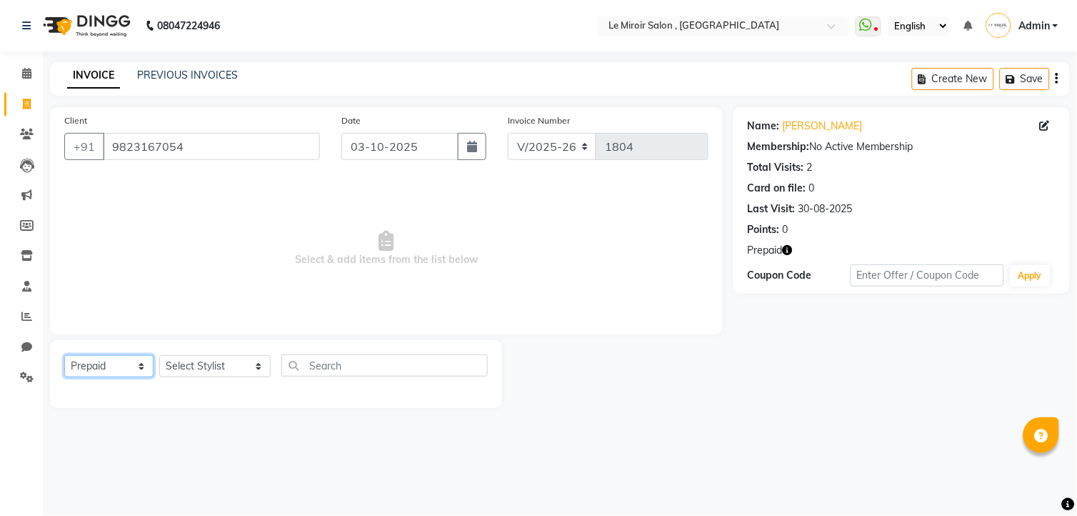
click at [96, 371] on select "Select Service Product Membership Package Voucher Prepaid Gift Card" at bounding box center [108, 366] width 89 height 22
select select "service"
click at [64, 356] on select "Select Service Product Membership Package Voucher Prepaid Gift Card" at bounding box center [108, 366] width 89 height 22
click at [200, 366] on select "Select Stylist [PERSON_NAME] [PERSON_NAME] CA [PERSON_NAME] [PERSON_NAME] Front…" at bounding box center [214, 366] width 111 height 22
select select "43590"
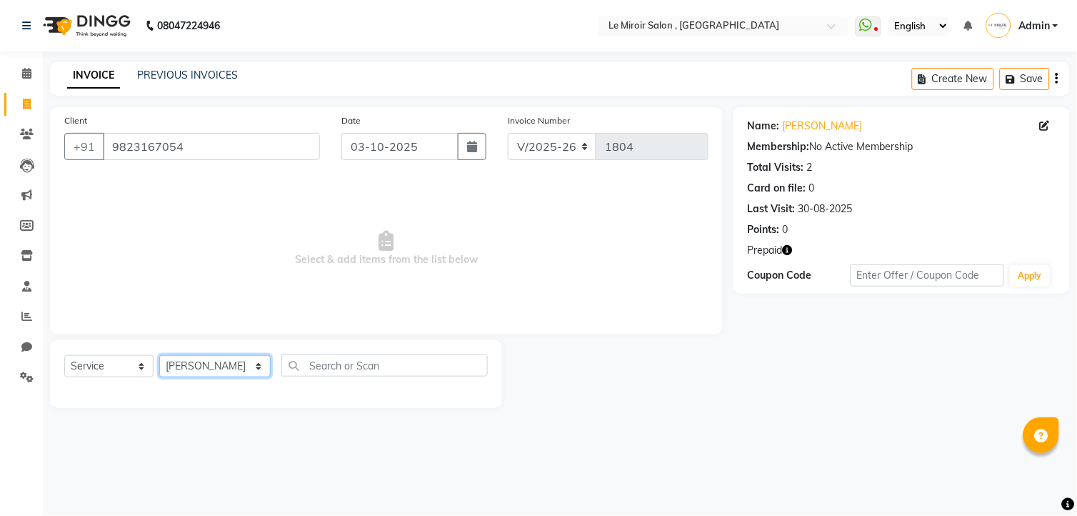
click at [159, 356] on select "Select Stylist [PERSON_NAME] [PERSON_NAME] CA [PERSON_NAME] [PERSON_NAME] Front…" at bounding box center [214, 366] width 111 height 22
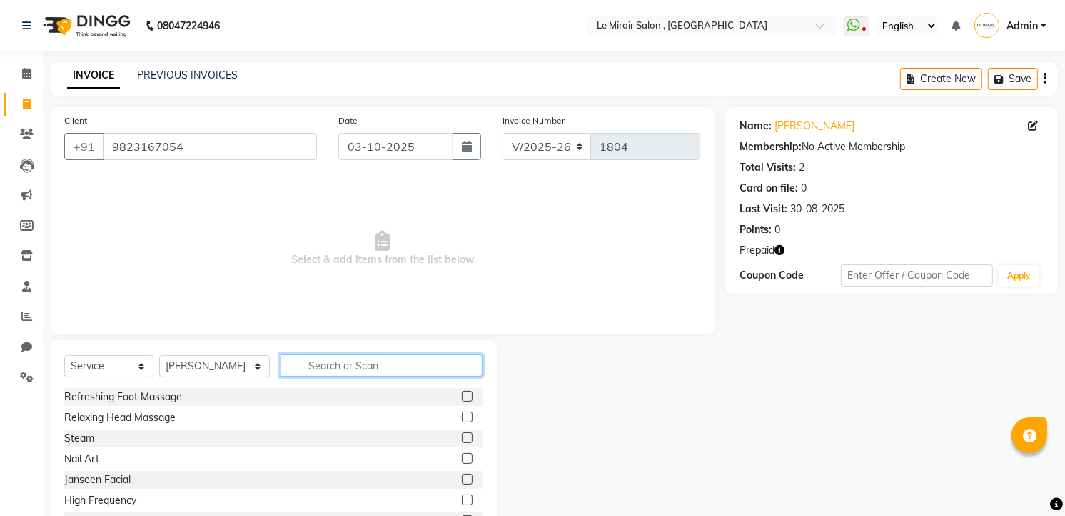
click at [307, 368] on input "text" at bounding box center [382, 365] width 202 height 22
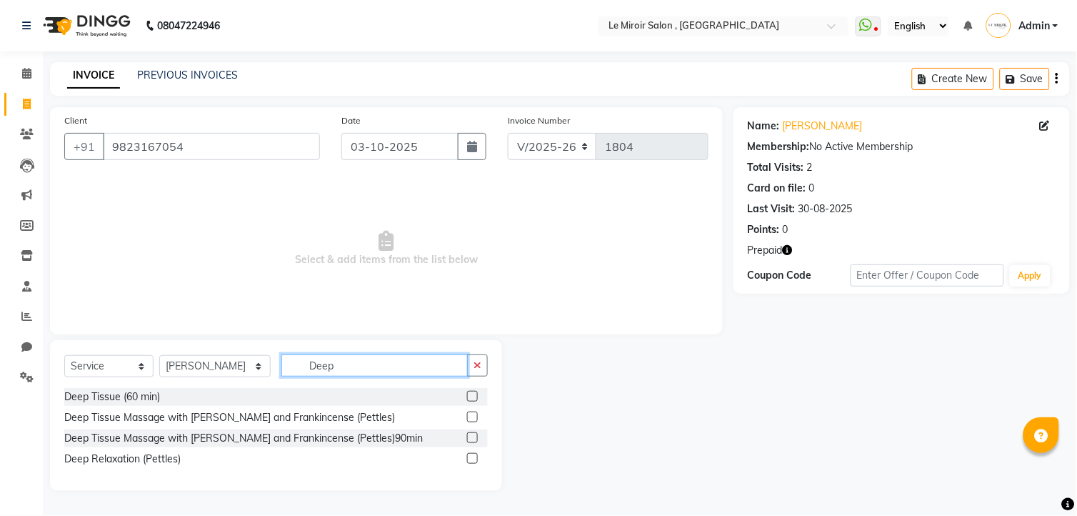
type input "Deep"
click at [474, 437] on label at bounding box center [472, 437] width 11 height 11
click at [474, 437] on input "checkbox" at bounding box center [471, 437] width 9 height 9
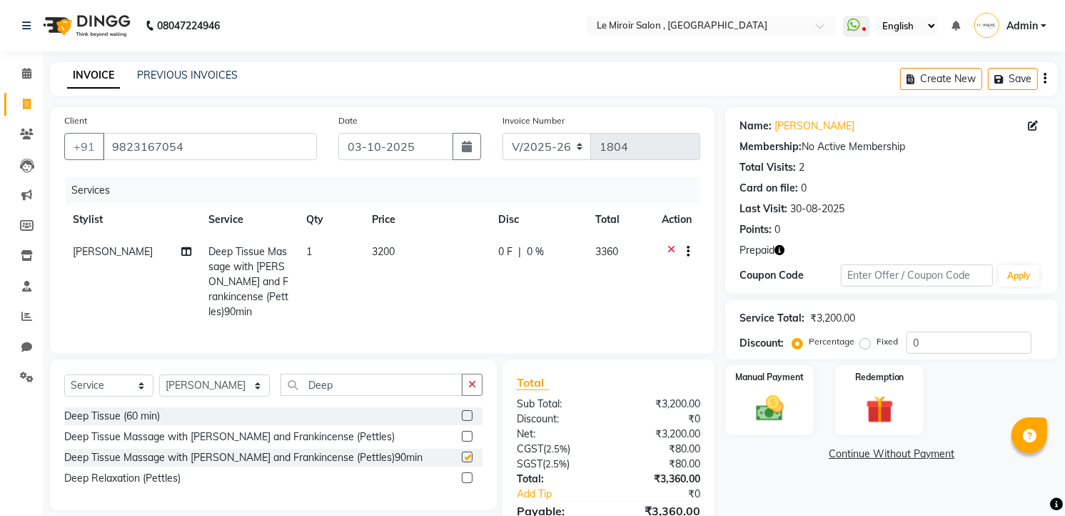
checkbox input "false"
click at [411, 249] on td "3200" at bounding box center [426, 282] width 126 height 92
select select "43590"
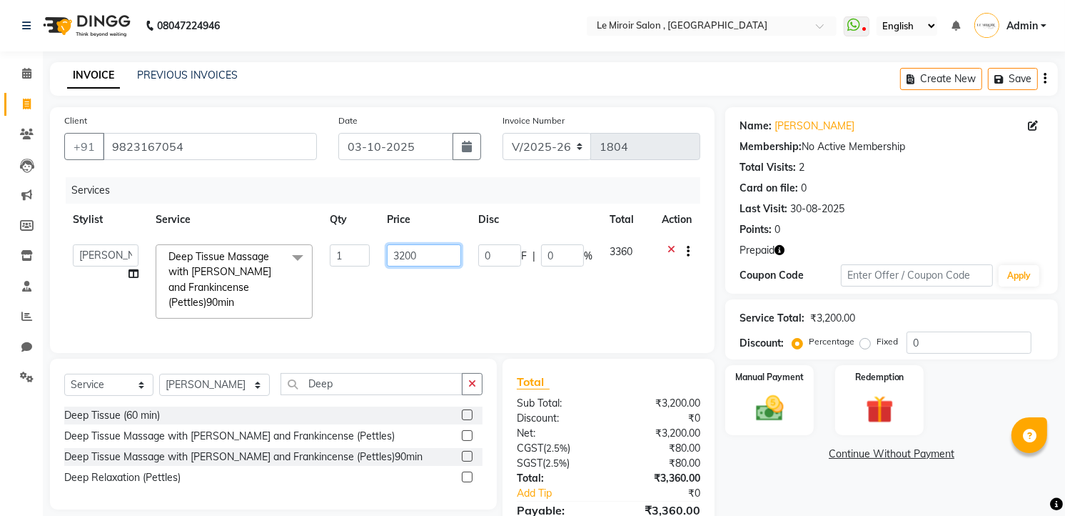
click at [411, 249] on input "3200" at bounding box center [424, 255] width 74 height 22
type input "4050"
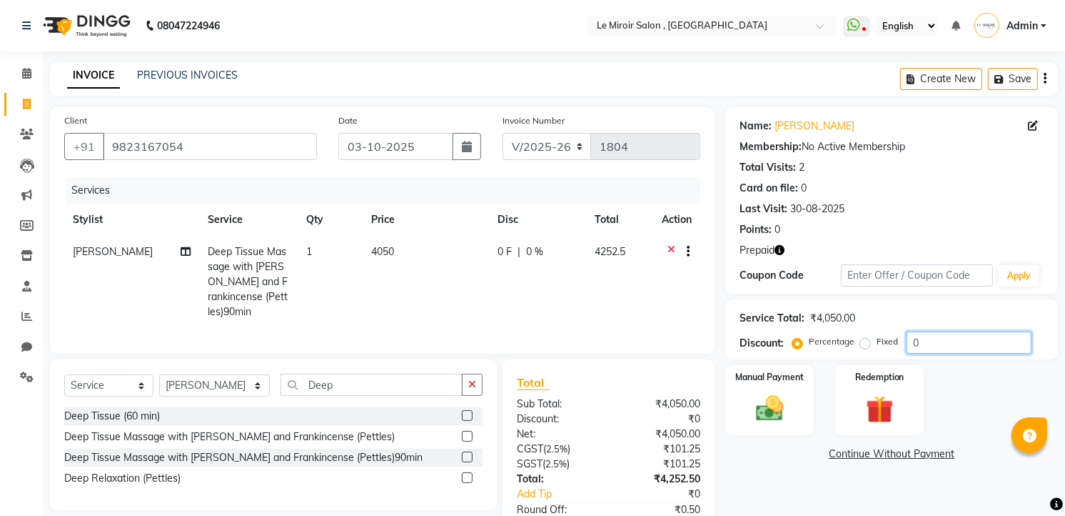
click at [909, 338] on input "0" at bounding box center [969, 342] width 125 height 22
type input "50"
click at [863, 386] on div "Redemption" at bounding box center [880, 399] width 92 height 73
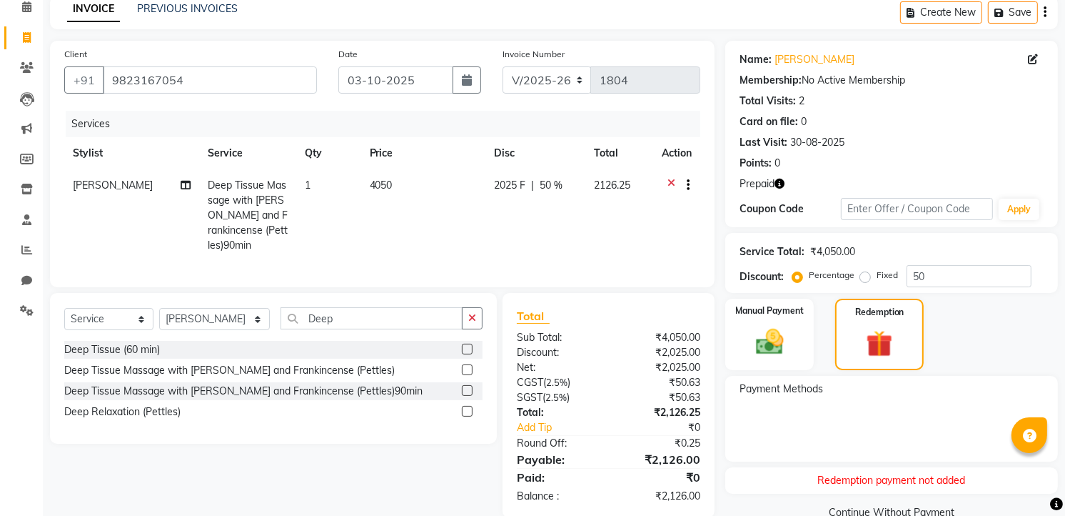
scroll to position [101, 0]
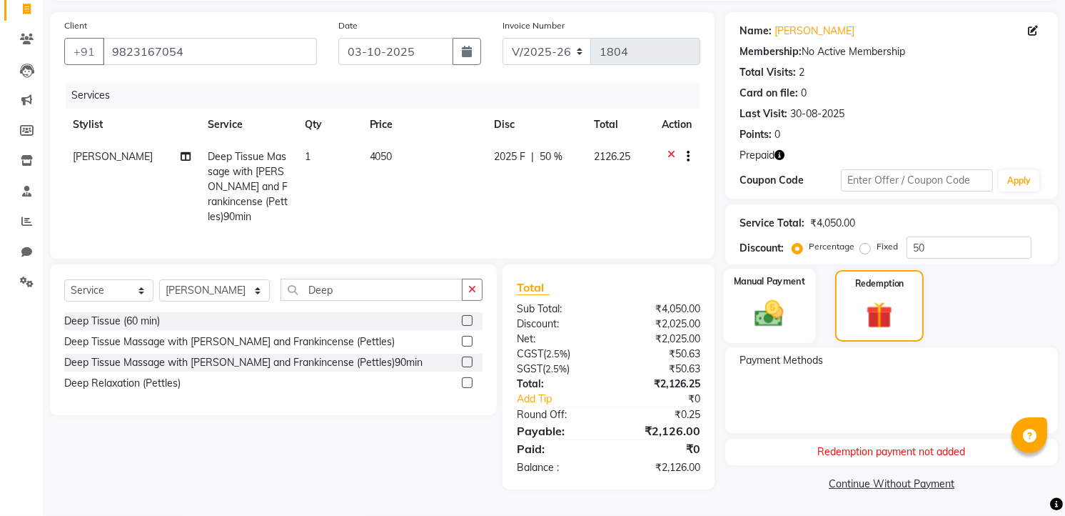
click at [789, 302] on img at bounding box center [770, 313] width 46 height 33
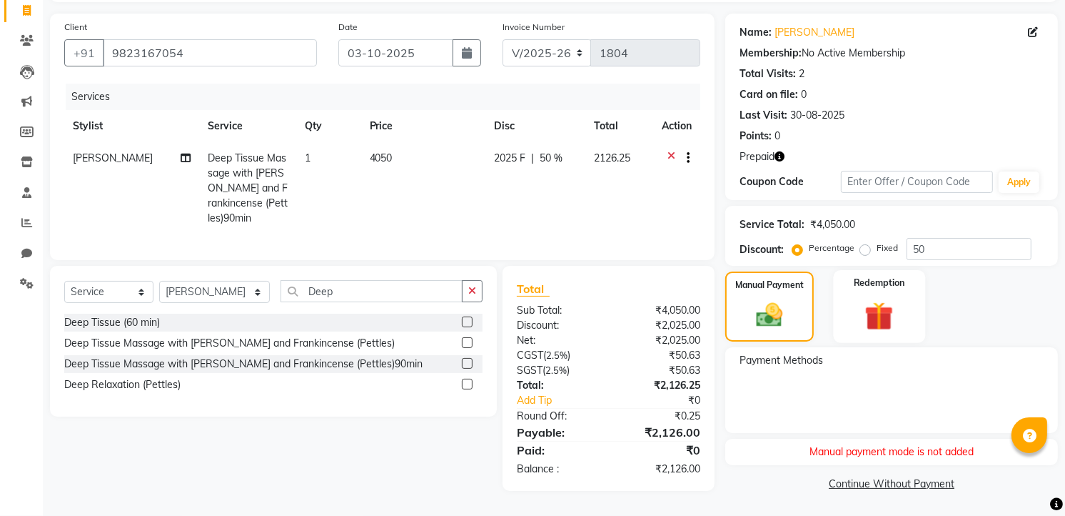
click at [863, 299] on img at bounding box center [879, 317] width 46 height 36
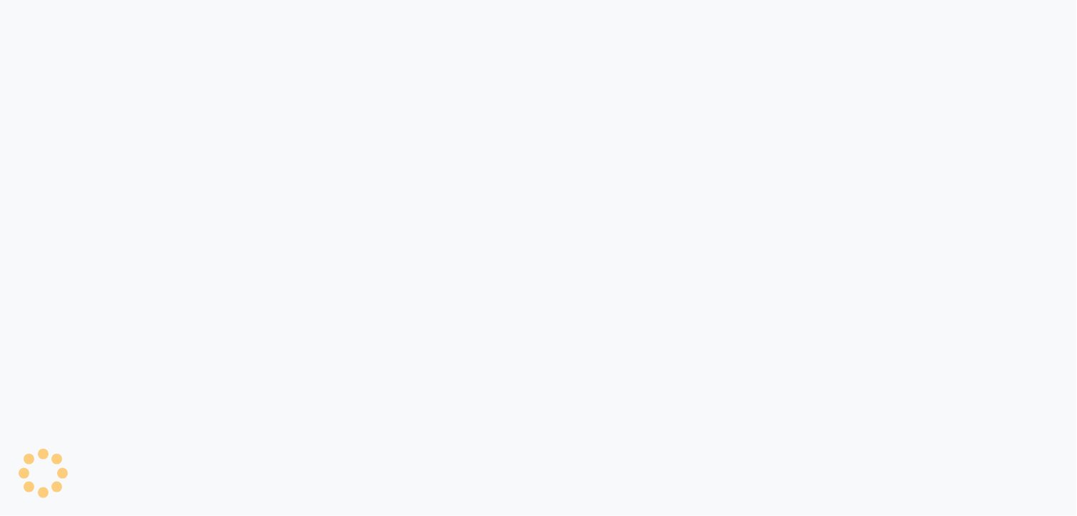
select select "service"
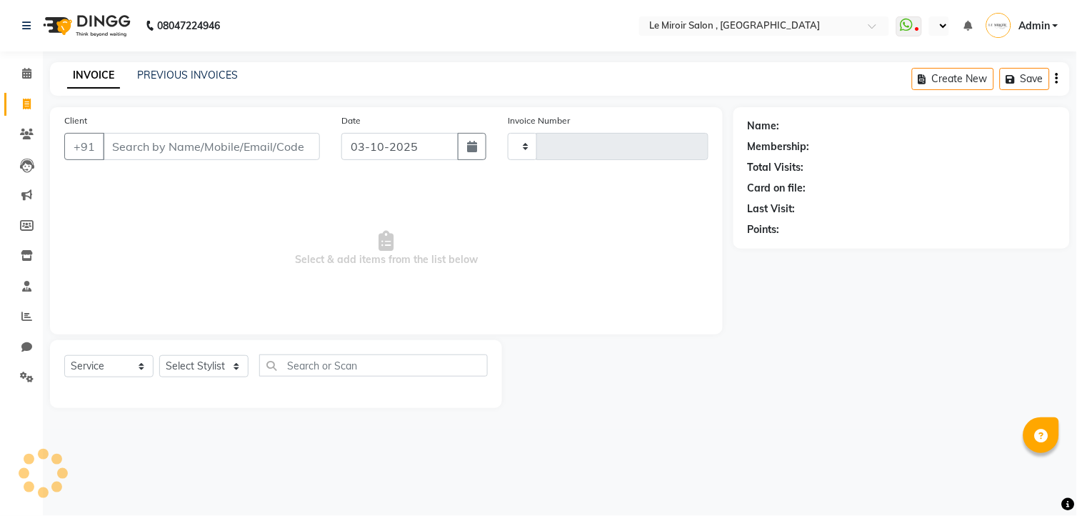
type input "1804"
select select "en"
select select "53"
type input "9823167054"
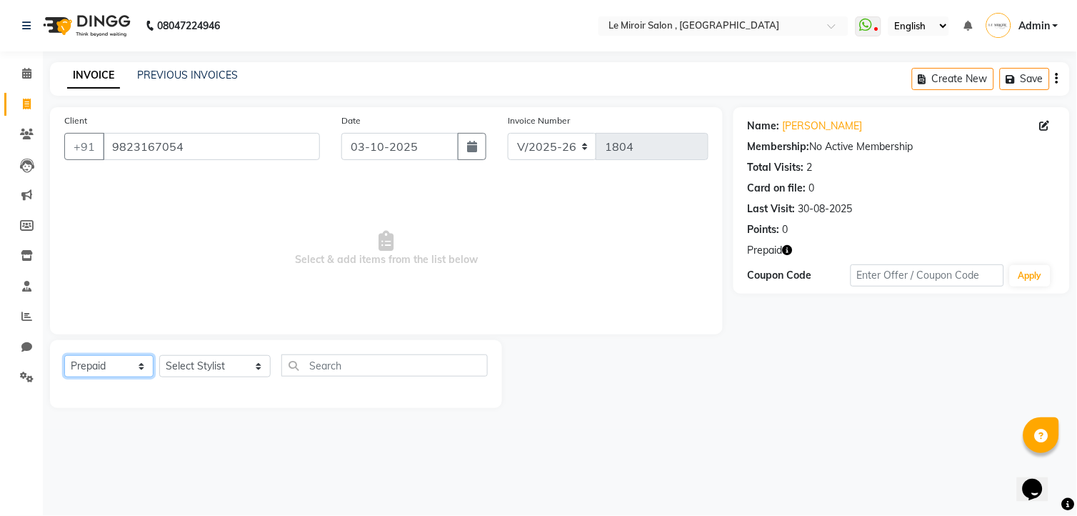
click at [111, 367] on select "Select Service Product Membership Package Voucher Prepaid Gift Card" at bounding box center [108, 366] width 89 height 22
select select "service"
click at [64, 356] on select "Select Service Product Membership Package Voucher Prepaid Gift Card" at bounding box center [108, 366] width 89 height 22
click at [188, 366] on select "Select Stylist [PERSON_NAME] [PERSON_NAME] CA [PERSON_NAME] [PERSON_NAME] Front…" at bounding box center [214, 366] width 111 height 22
select select "43590"
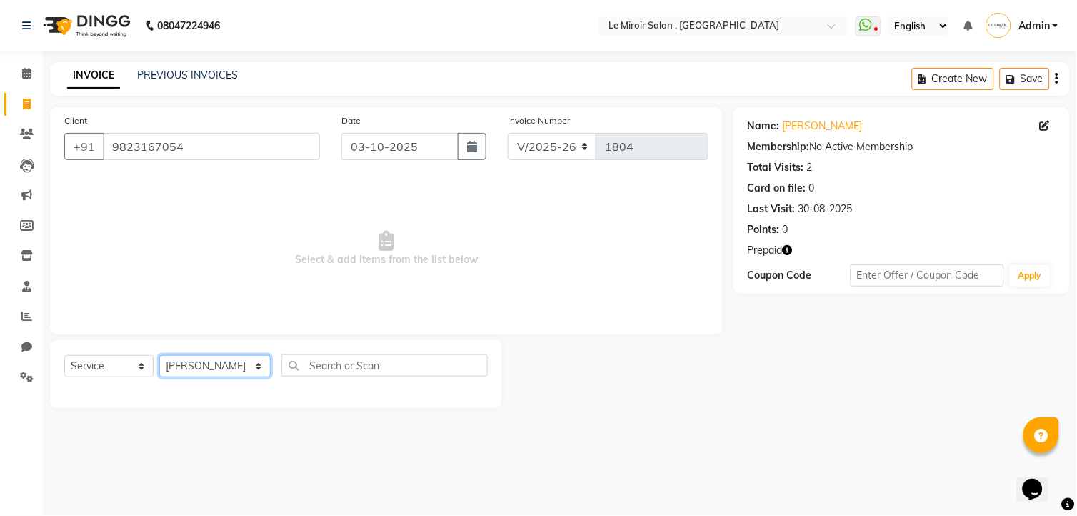
click at [159, 356] on select "Select Stylist [PERSON_NAME] [PERSON_NAME] CA [PERSON_NAME] [PERSON_NAME] Front…" at bounding box center [214, 366] width 111 height 22
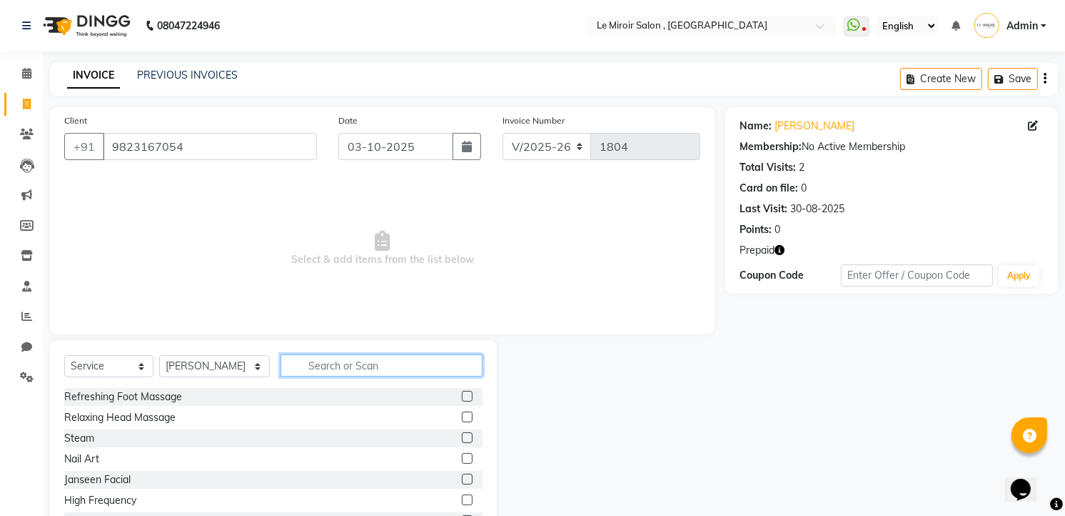
click at [318, 374] on input "text" at bounding box center [382, 365] width 202 height 22
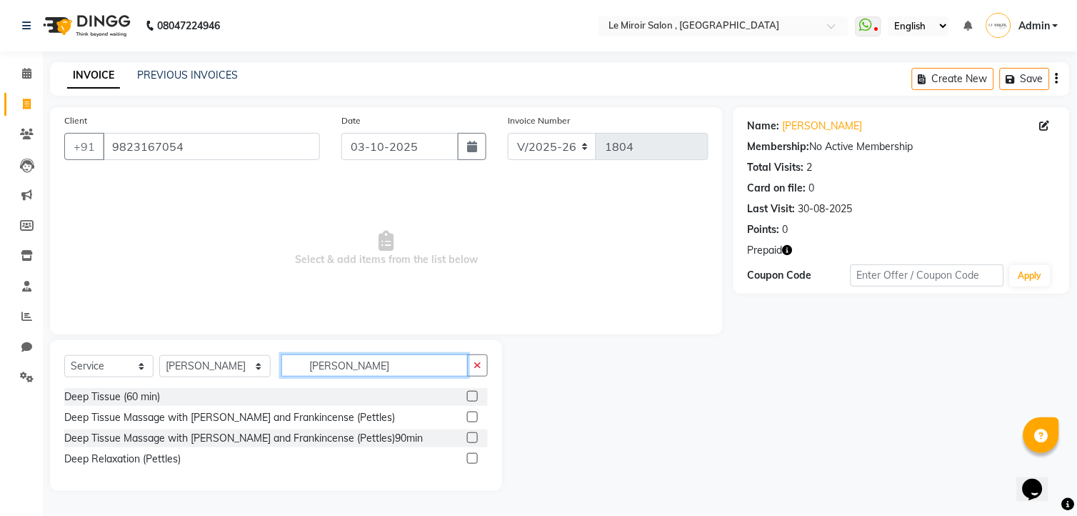
type input "[PERSON_NAME]"
click at [473, 438] on label at bounding box center [472, 437] width 11 height 11
click at [473, 438] on input "checkbox" at bounding box center [471, 437] width 9 height 9
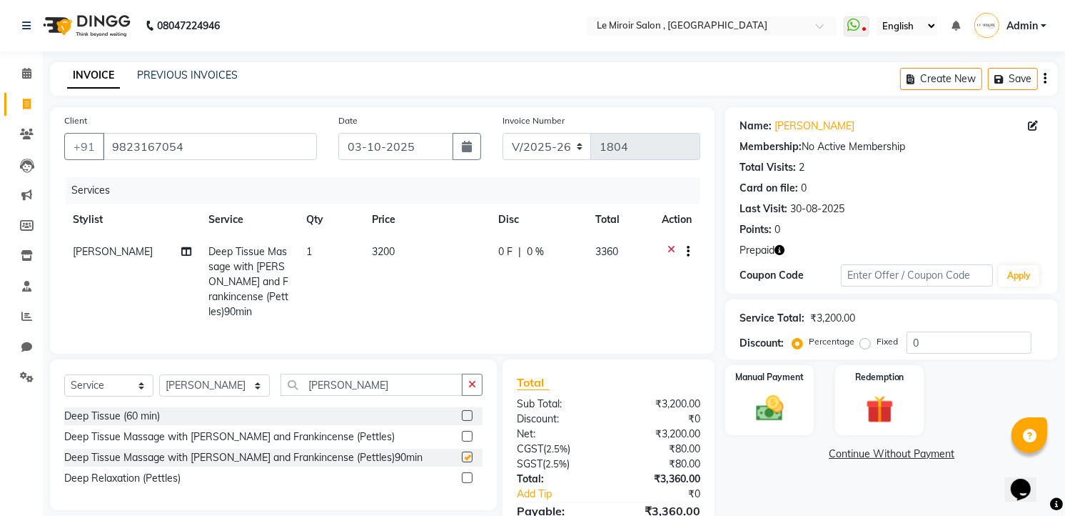
checkbox input "false"
click at [401, 263] on td "3200" at bounding box center [426, 282] width 126 height 92
select select "43590"
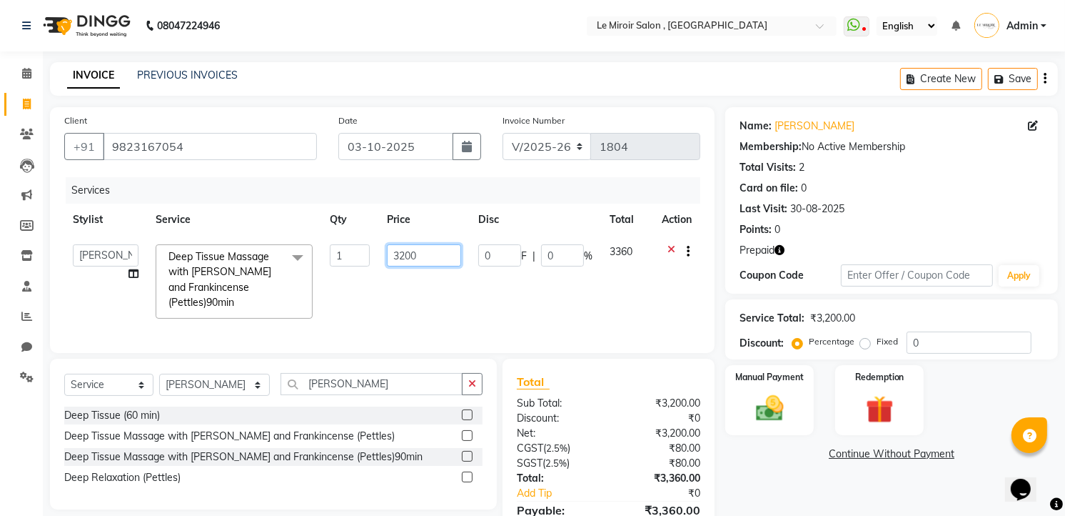
click at [400, 258] on input "3200" at bounding box center [424, 255] width 74 height 22
type input "4050"
click at [912, 341] on input "0" at bounding box center [969, 342] width 125 height 22
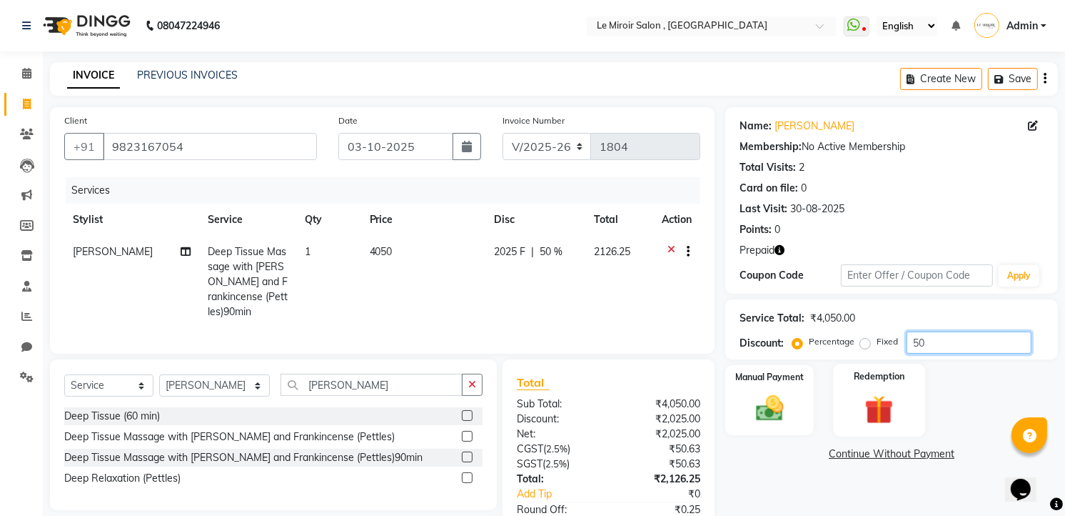
type input "50"
click at [871, 393] on img at bounding box center [879, 410] width 46 height 36
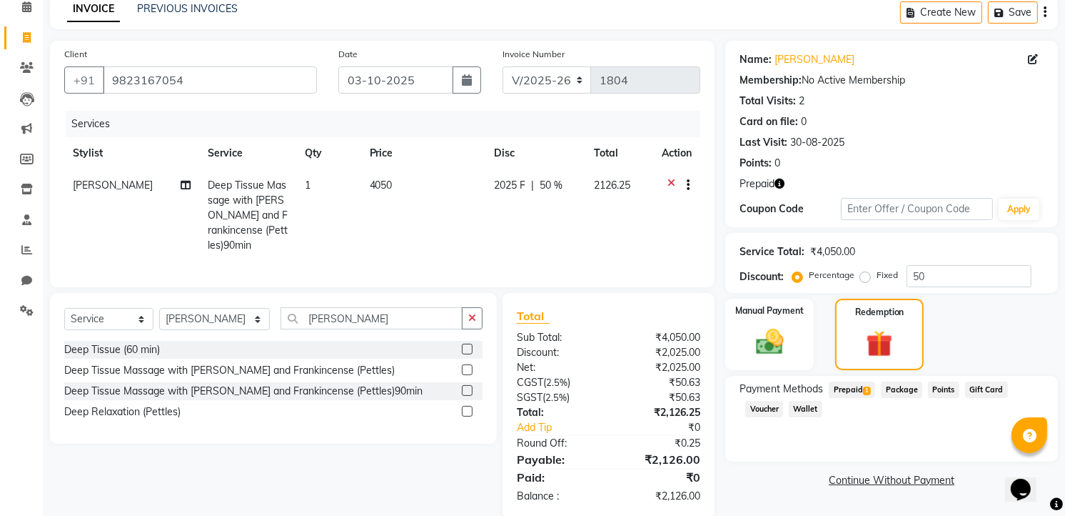
scroll to position [101, 0]
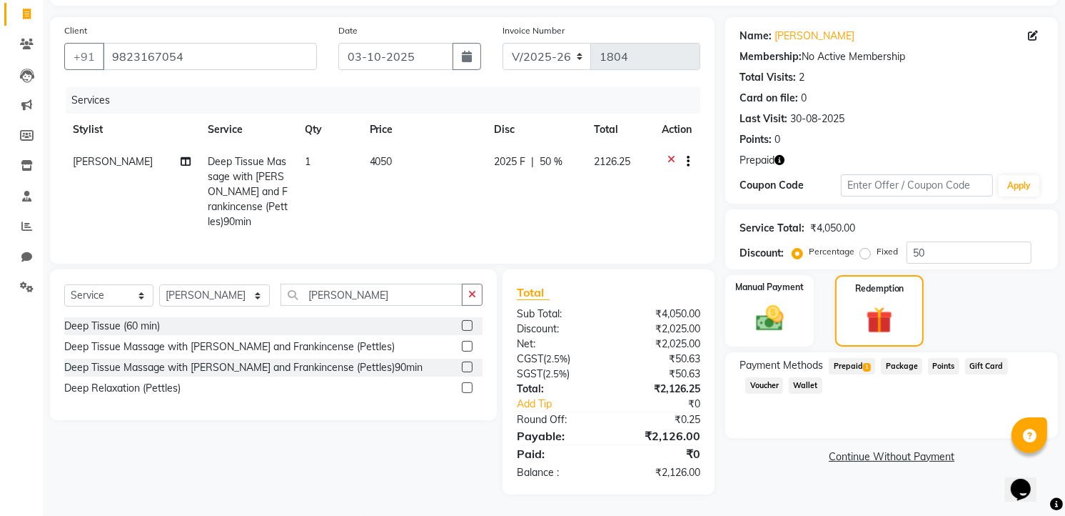
click at [860, 358] on span "Prepaid 1" at bounding box center [852, 366] width 46 height 16
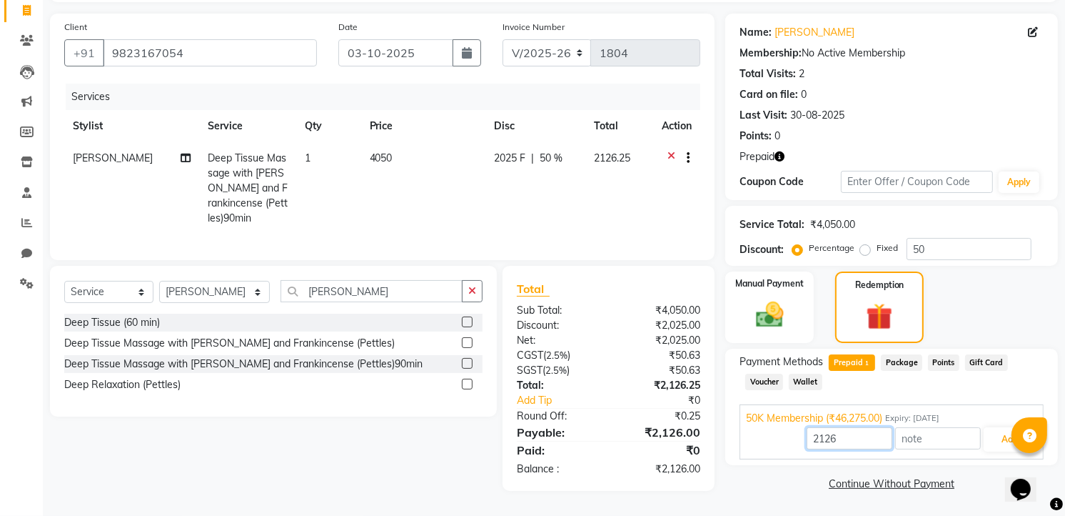
click at [828, 430] on input "2126" at bounding box center [850, 438] width 86 height 22
type input "2025"
click at [1008, 428] on button "Add" at bounding box center [1010, 439] width 52 height 24
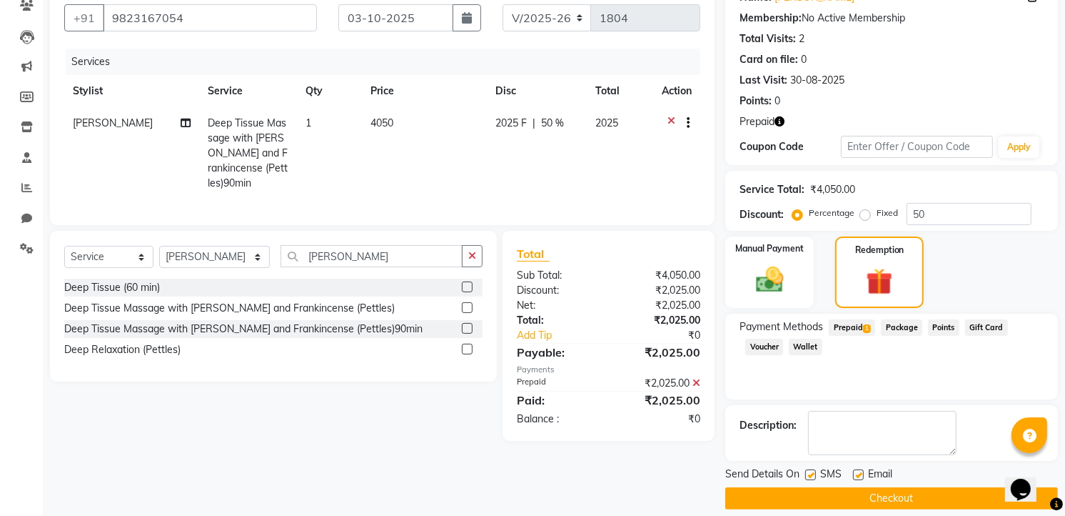
scroll to position [143, 0]
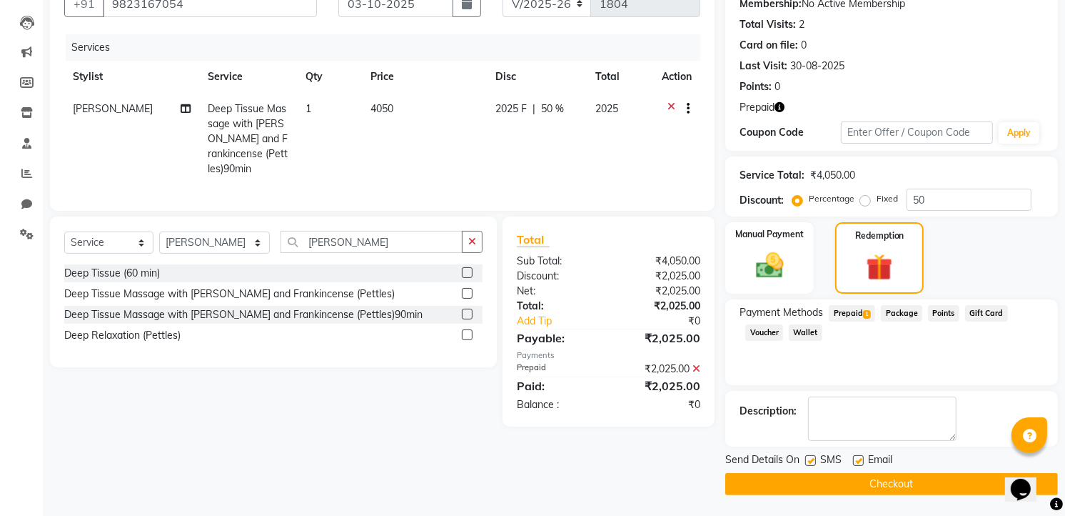
click at [814, 458] on label at bounding box center [811, 460] width 11 height 11
click at [814, 458] on input "checkbox" at bounding box center [810, 460] width 9 height 9
checkbox input "false"
click at [816, 475] on button "Checkout" at bounding box center [892, 484] width 333 height 22
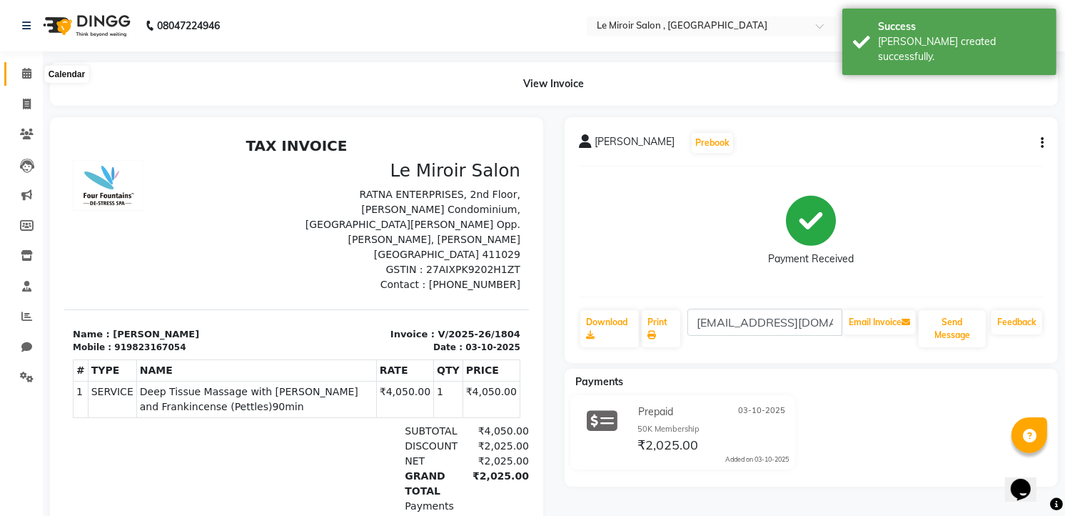
click at [33, 76] on span at bounding box center [26, 74] width 25 height 16
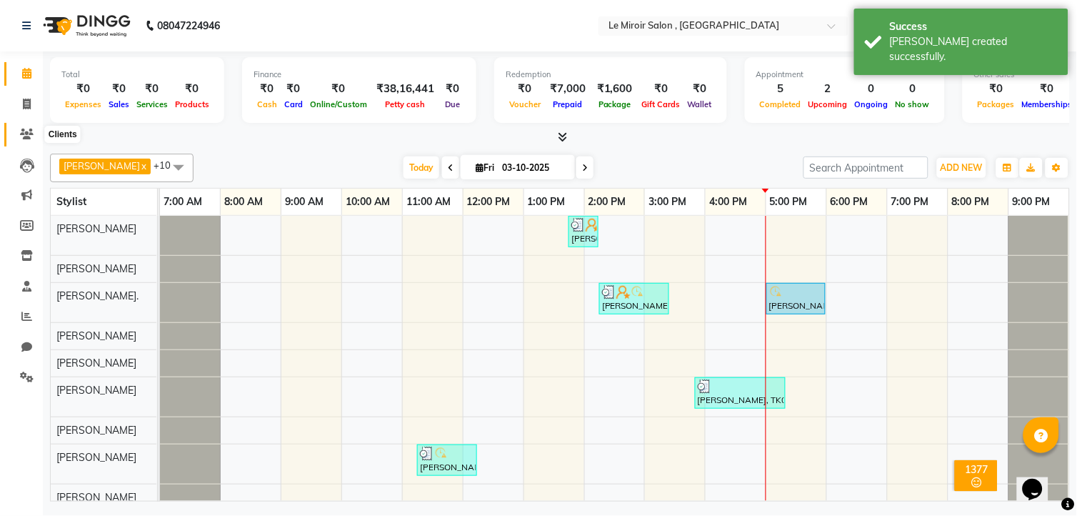
click at [29, 136] on icon at bounding box center [27, 134] width 14 height 11
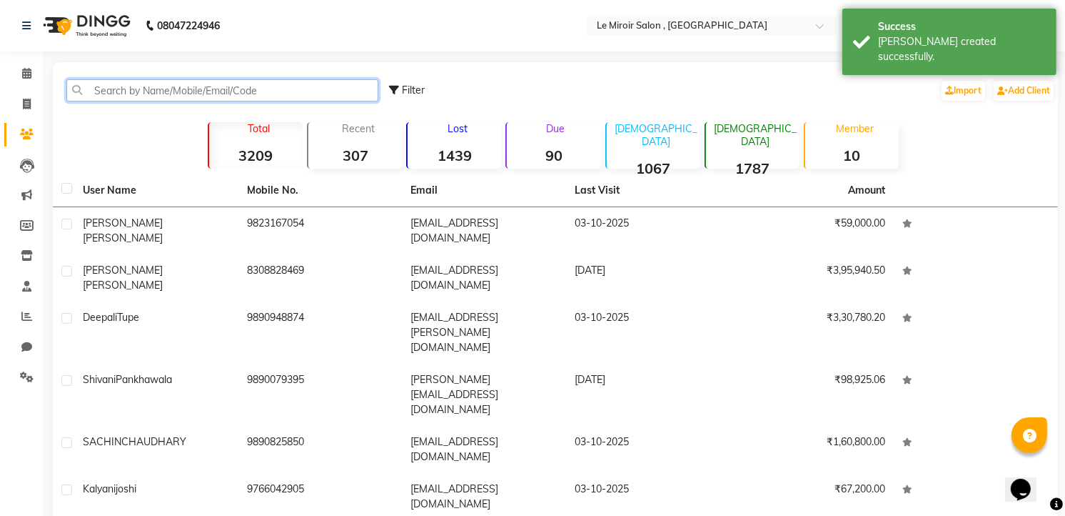
click at [130, 93] on input "text" at bounding box center [222, 90] width 312 height 22
paste input "9823167054"
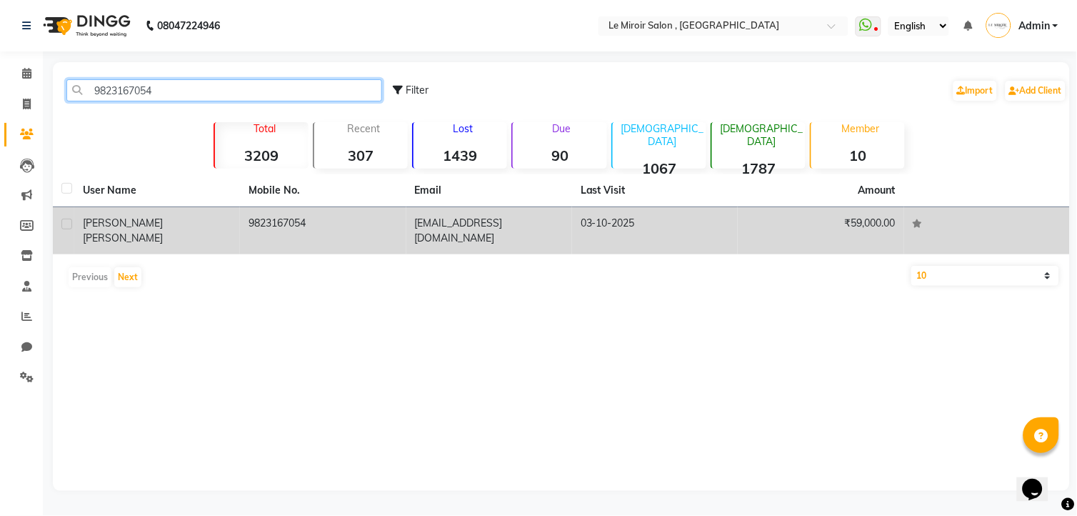
type input "9823167054"
click at [143, 233] on td "[PERSON_NAME]" at bounding box center [157, 230] width 166 height 47
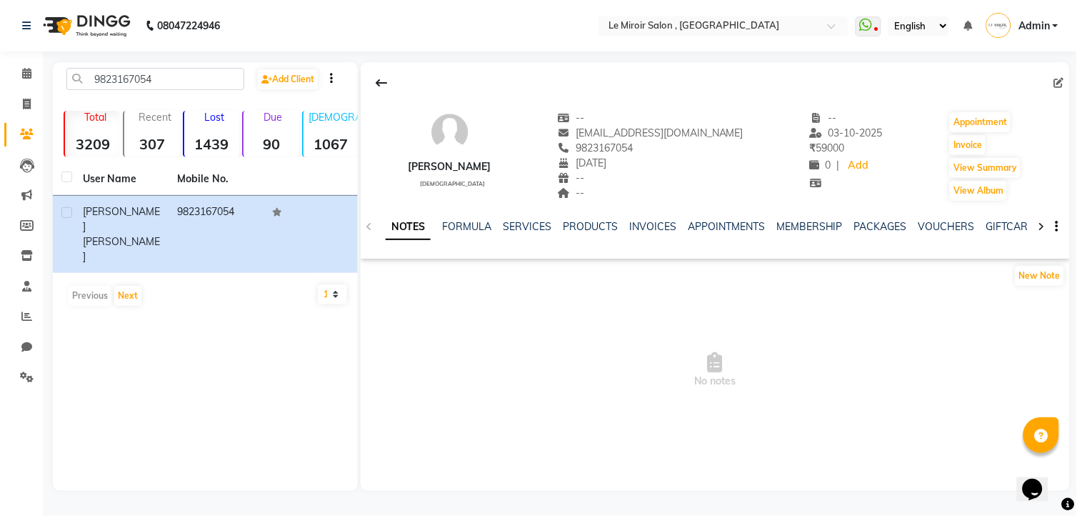
click at [538, 218] on div "NOTES FORMULA SERVICES PRODUCTS INVOICES APPOINTMENTS MEMBERSHIP PACKAGES VOUCH…" at bounding box center [715, 226] width 709 height 49
click at [534, 224] on link "SERVICES" at bounding box center [527, 226] width 49 height 13
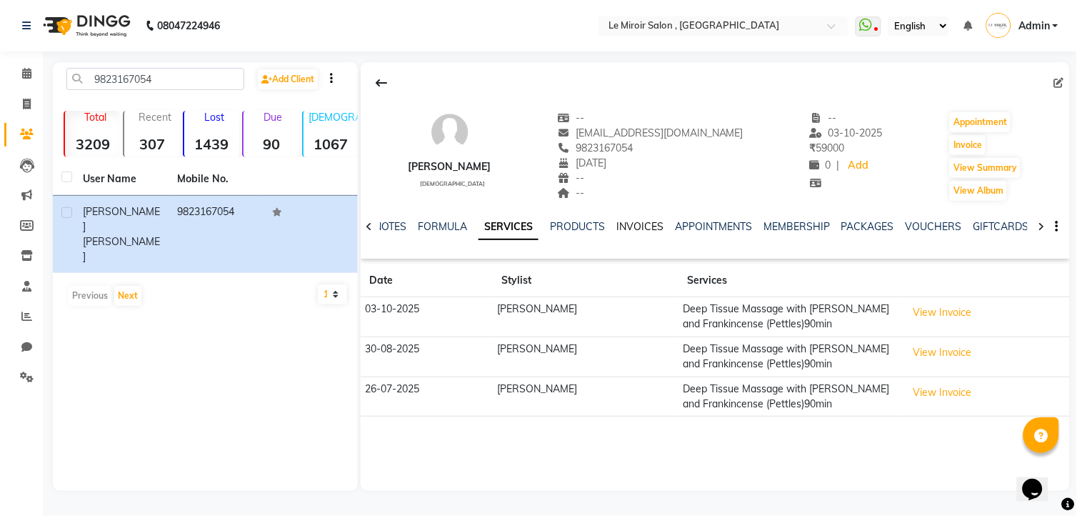
click at [633, 229] on link "INVOICES" at bounding box center [639, 226] width 47 height 13
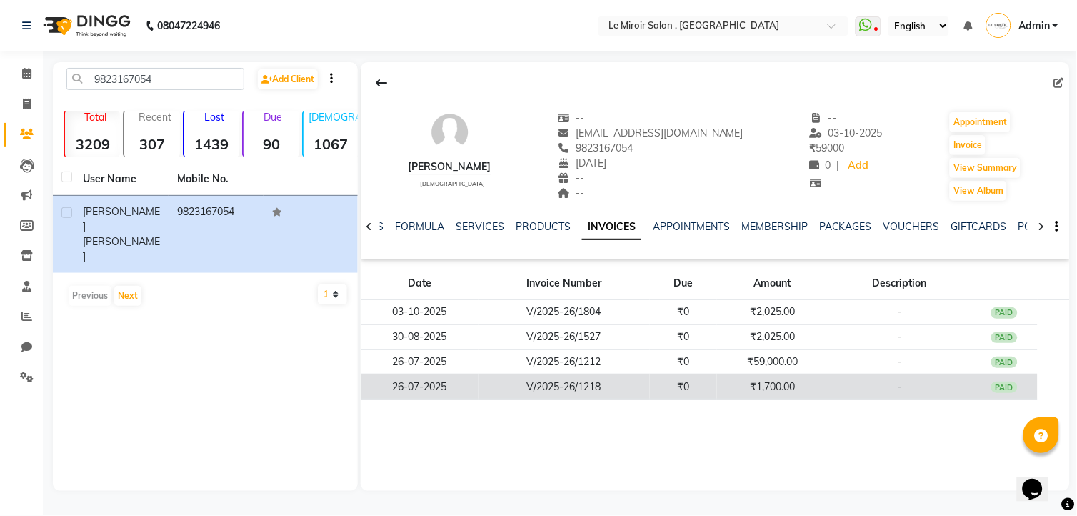
click at [769, 388] on td "₹1,700.00" at bounding box center [772, 386] width 111 height 25
